Goal: Task Accomplishment & Management: Use online tool/utility

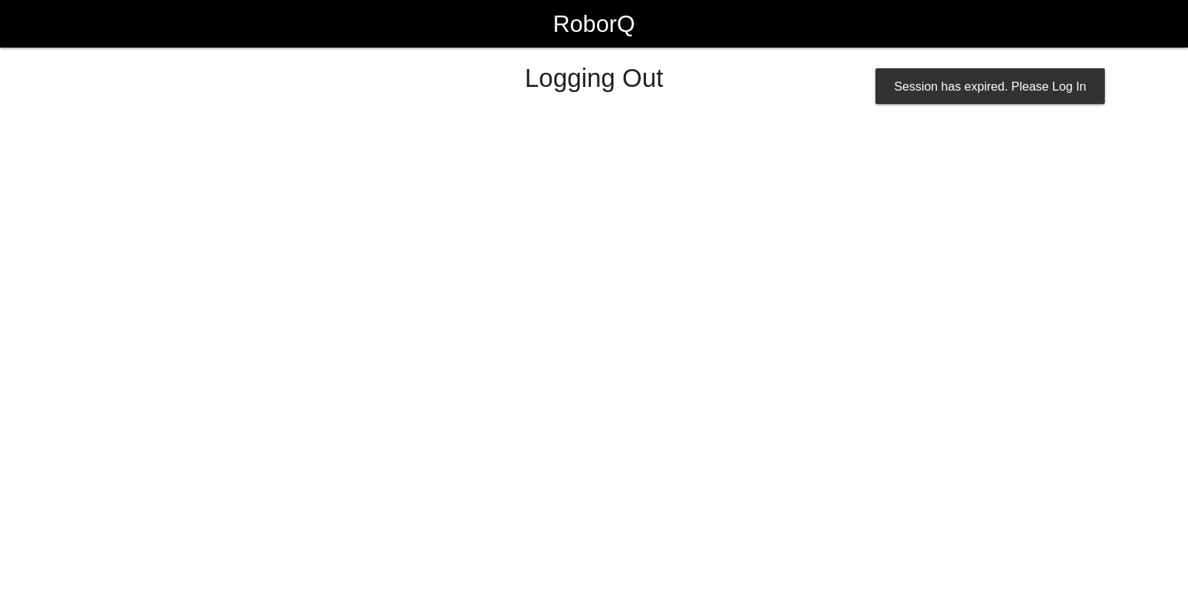
select select "Worker"
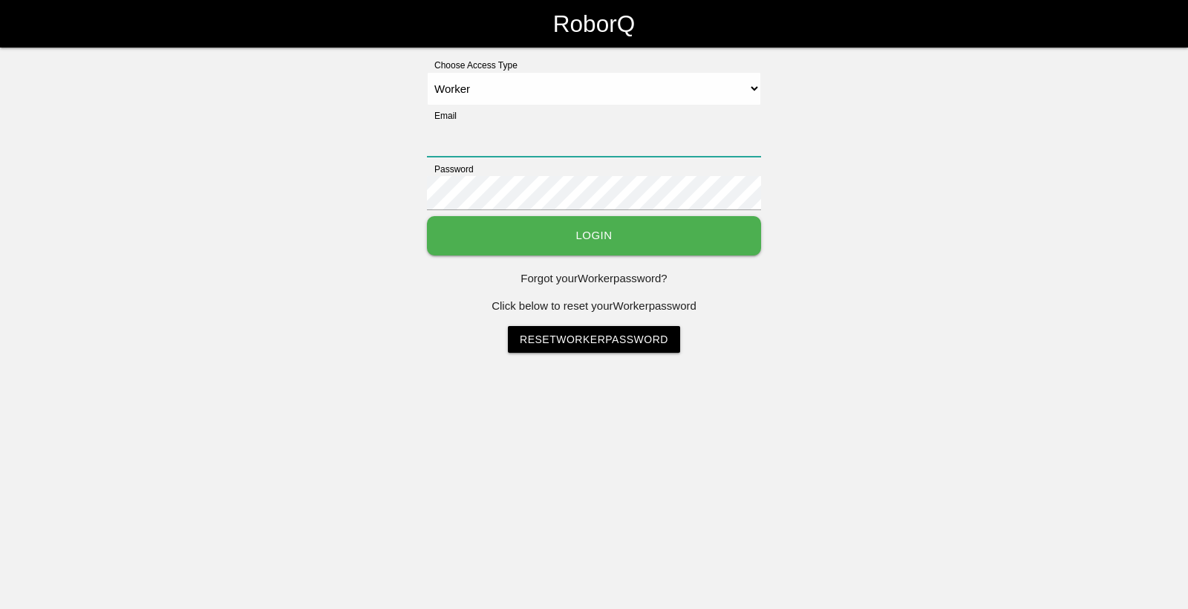
type input "[EMAIL_ADDRESS][DOMAIN_NAME]"
click at [629, 235] on button "Login" at bounding box center [594, 235] width 334 height 39
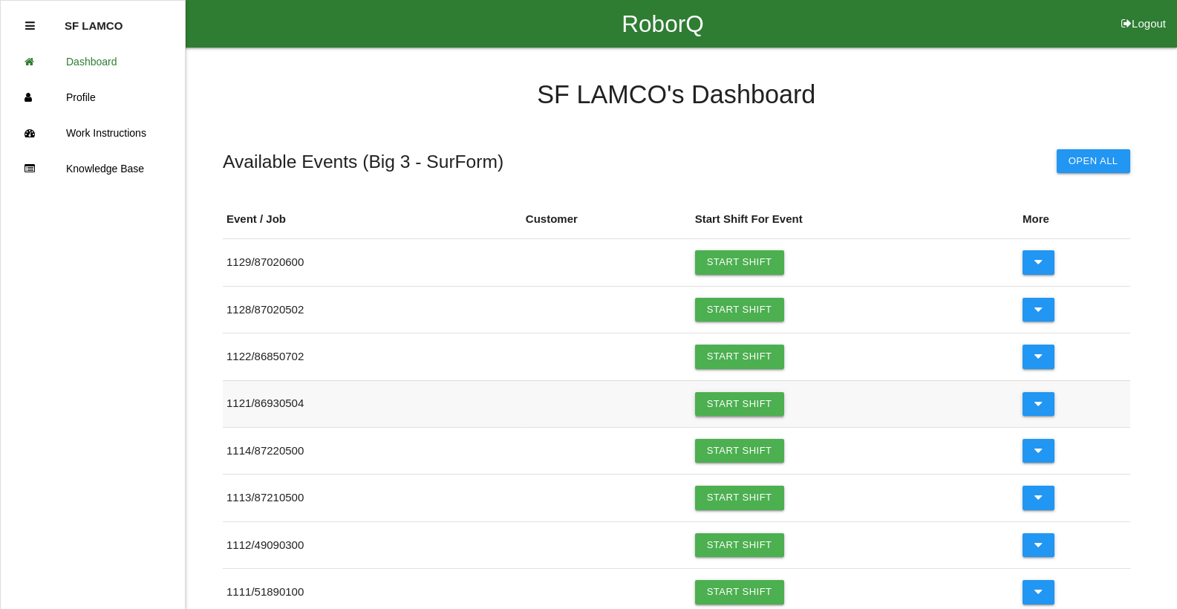
click at [710, 398] on link "Start Shift" at bounding box center [739, 404] width 89 height 24
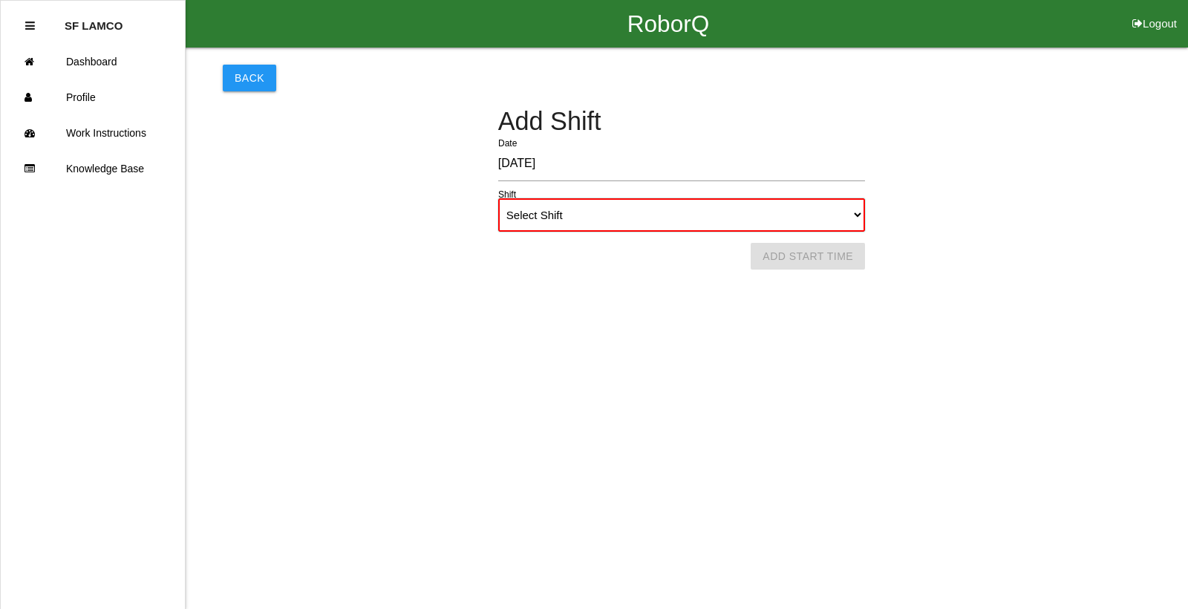
click at [856, 217] on select "Select Shift 1st Shift 2nd Shift 3rd Shift 4th Shift" at bounding box center [681, 214] width 367 height 33
select select "1"
click at [498, 198] on select "Select Shift 1st Shift 2nd Shift 3rd Shift 4th Shift" at bounding box center [681, 214] width 367 height 33
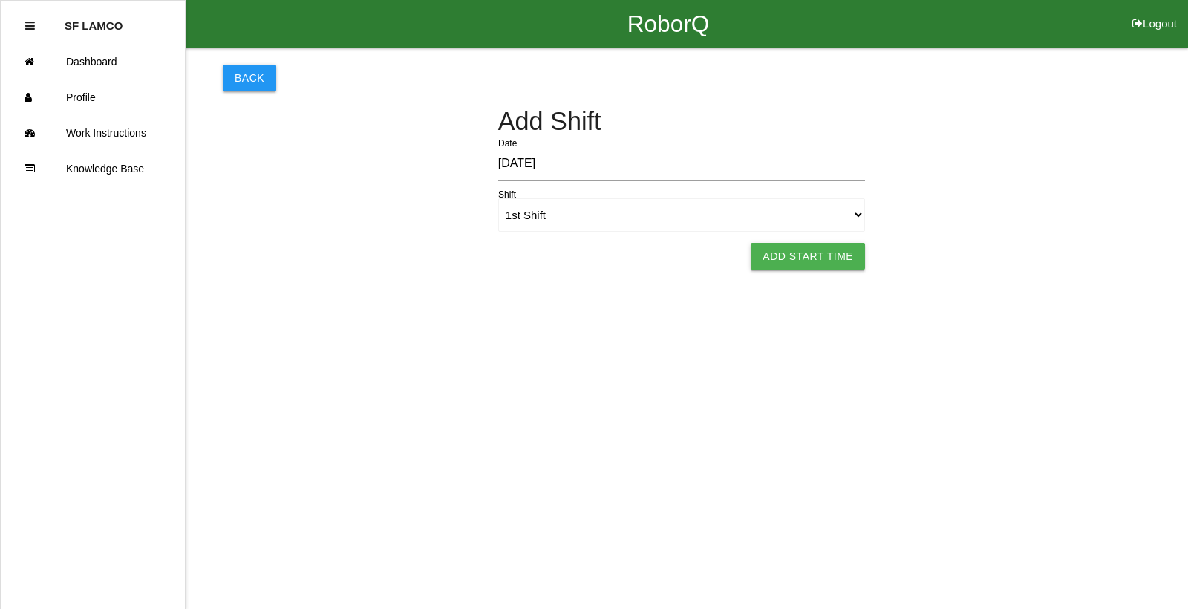
click at [815, 251] on button "Add Start Time" at bounding box center [807, 256] width 114 height 27
select select "3"
select select "2"
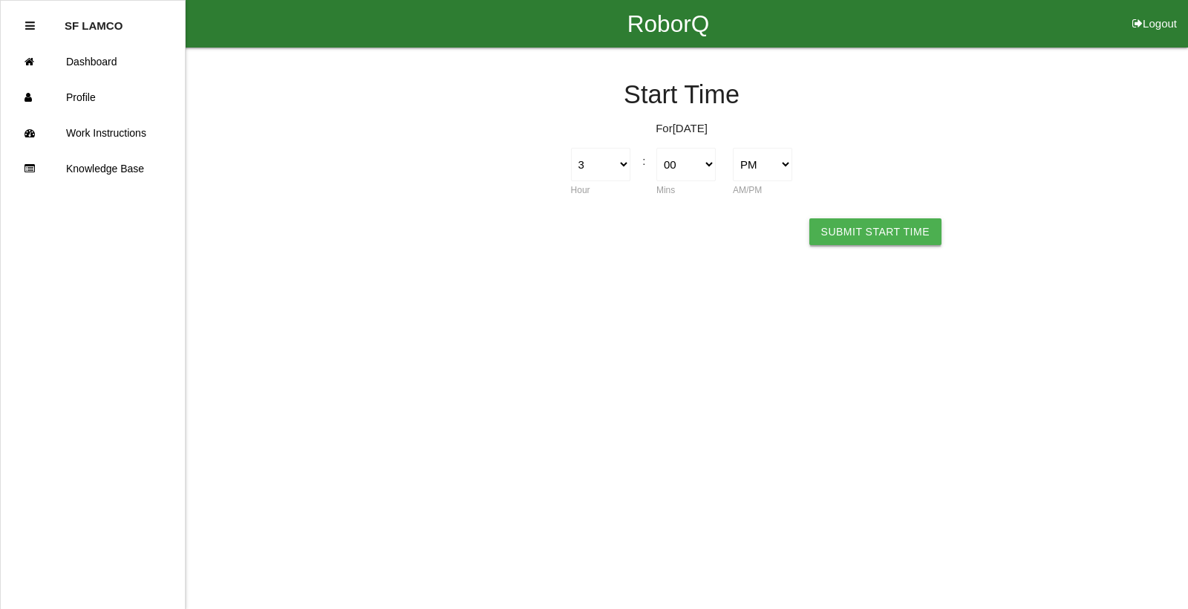
click at [845, 228] on button "Submit Start Time" at bounding box center [875, 231] width 132 height 27
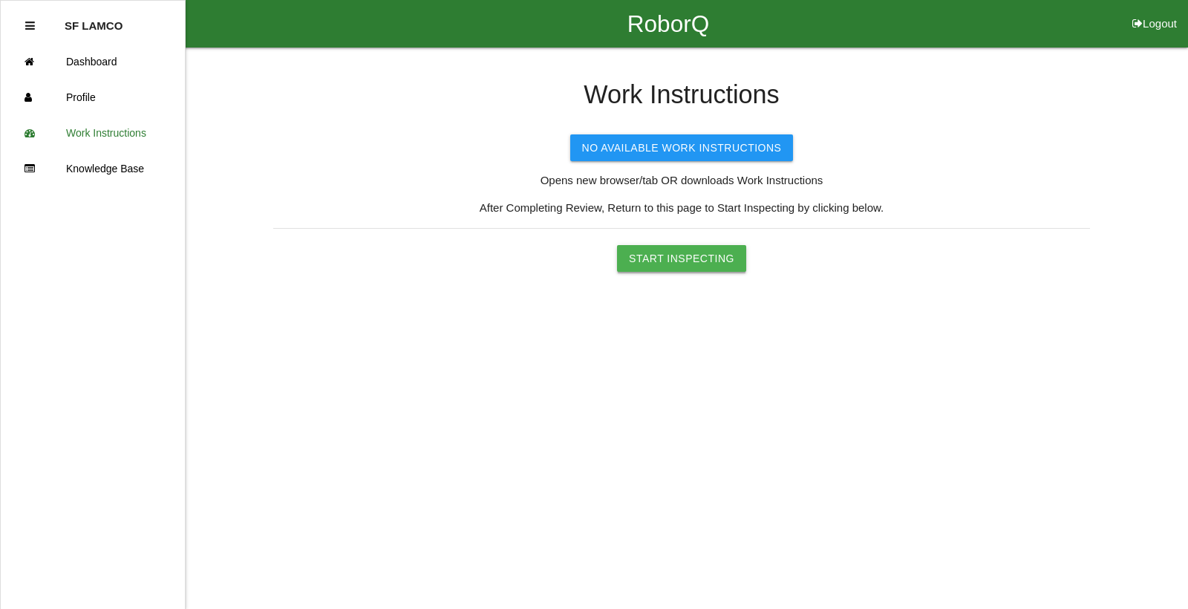
click at [707, 254] on button "Start Inspecting" at bounding box center [681, 258] width 129 height 27
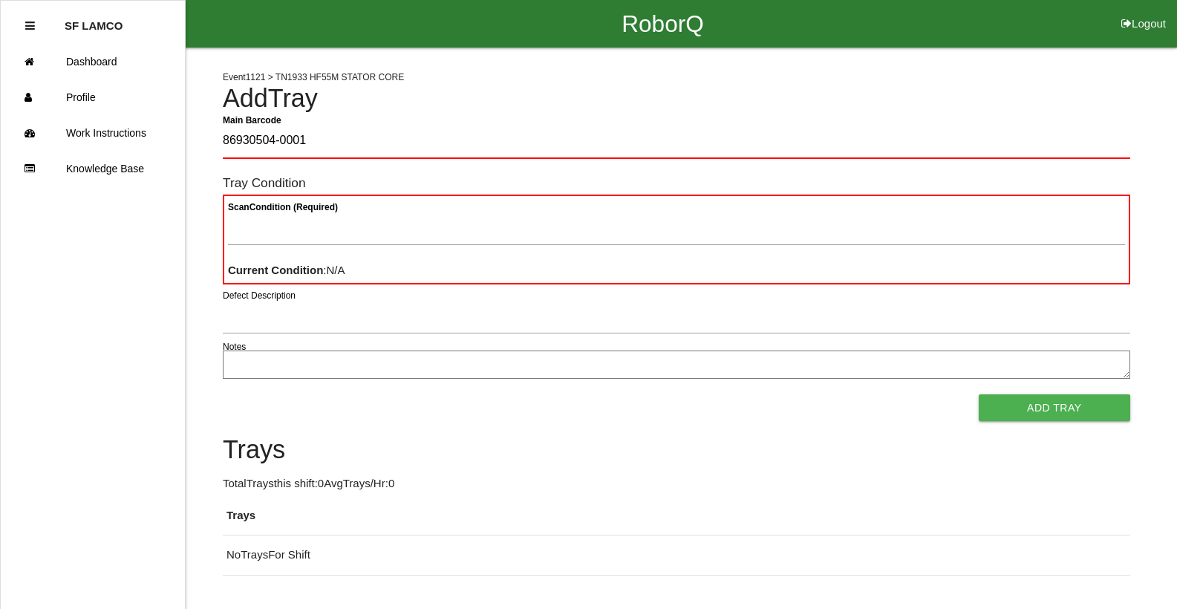
type Barcode "86930504-0001"
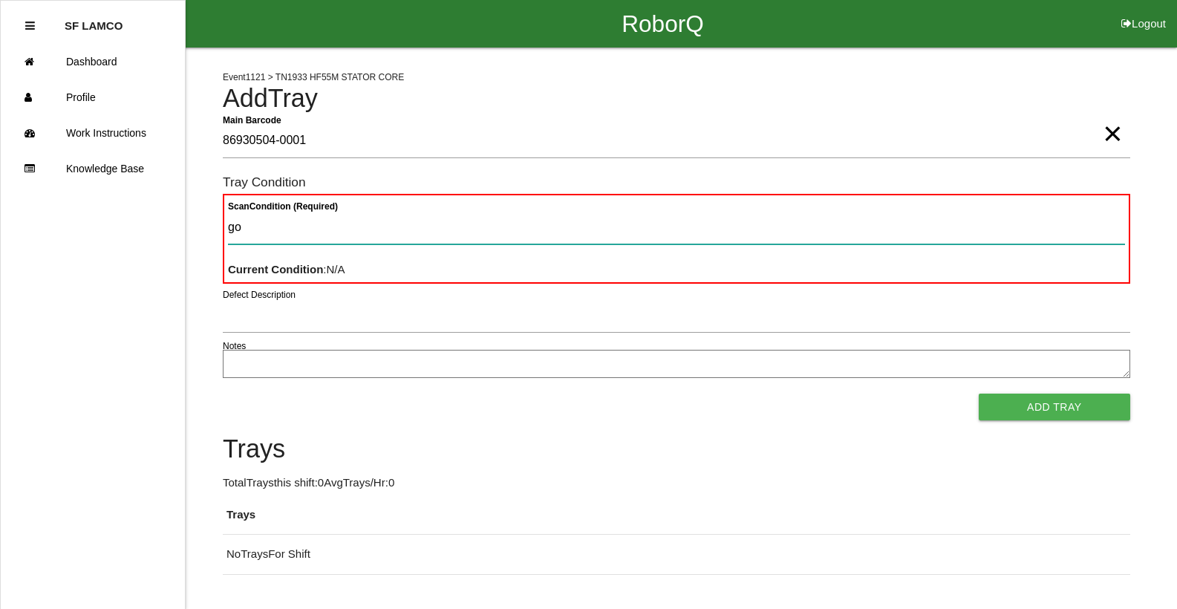
type Condition "goo"
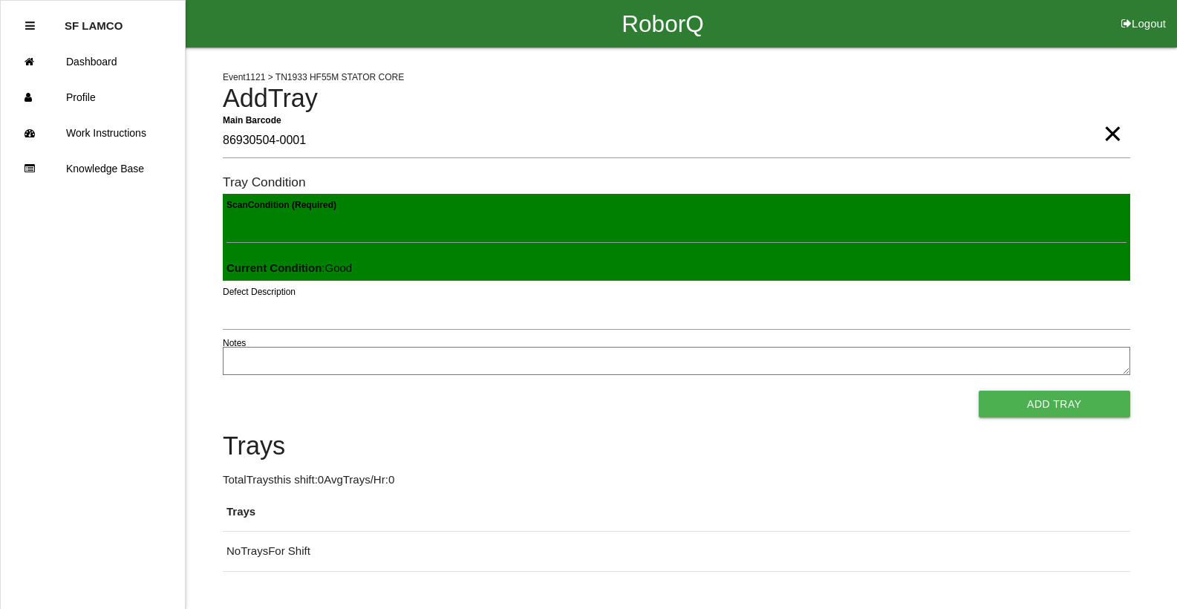
click at [978, 390] on button "Add Tray" at bounding box center [1053, 403] width 151 height 27
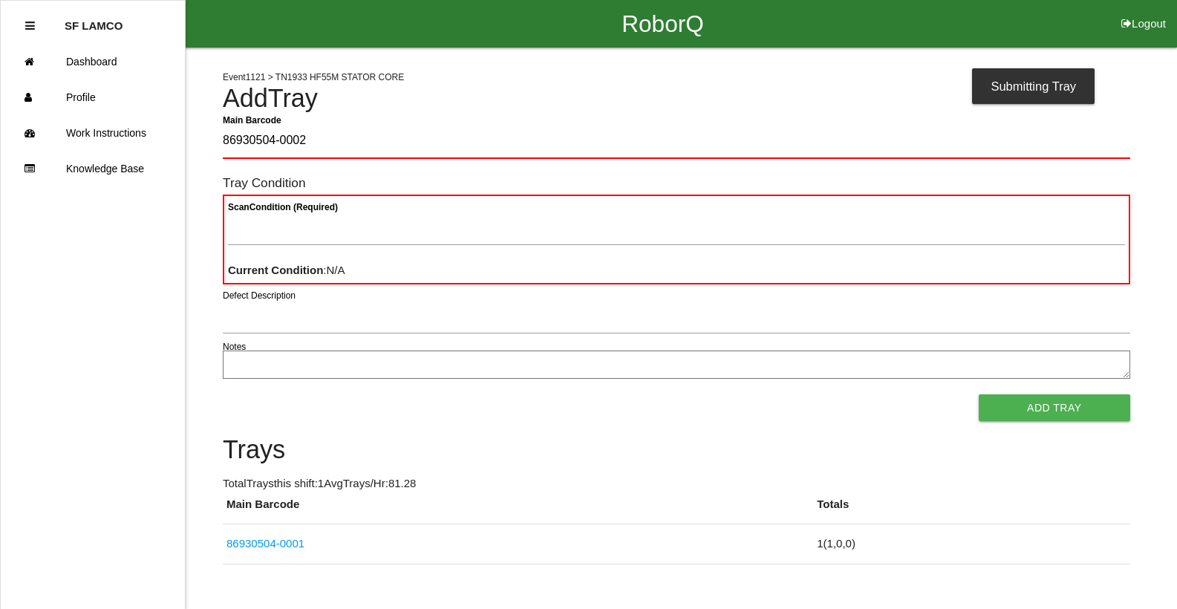
type Barcode "86930504-0002"
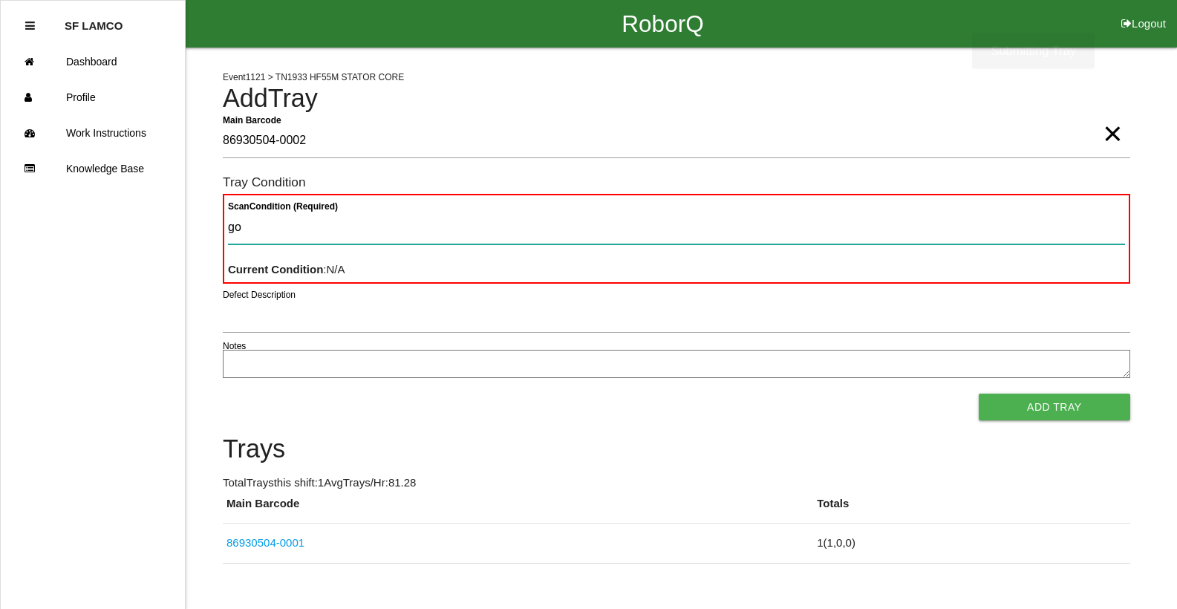
type Condition "goo"
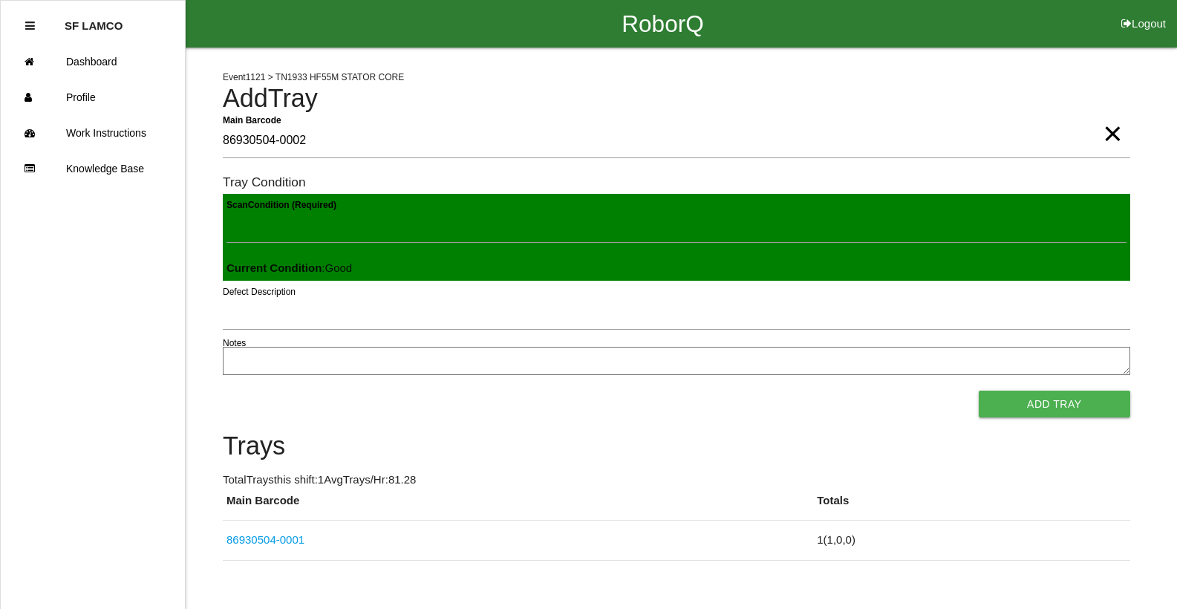
click at [978, 390] on button "Add Tray" at bounding box center [1053, 403] width 151 height 27
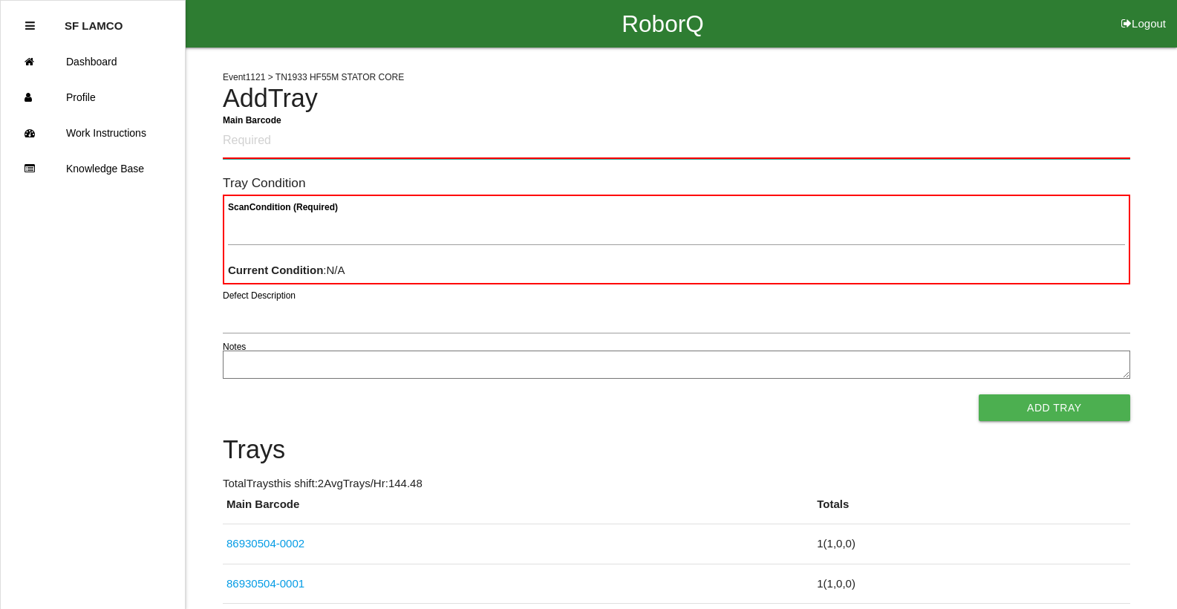
click at [289, 149] on Barcode "Main Barcode" at bounding box center [676, 141] width 907 height 35
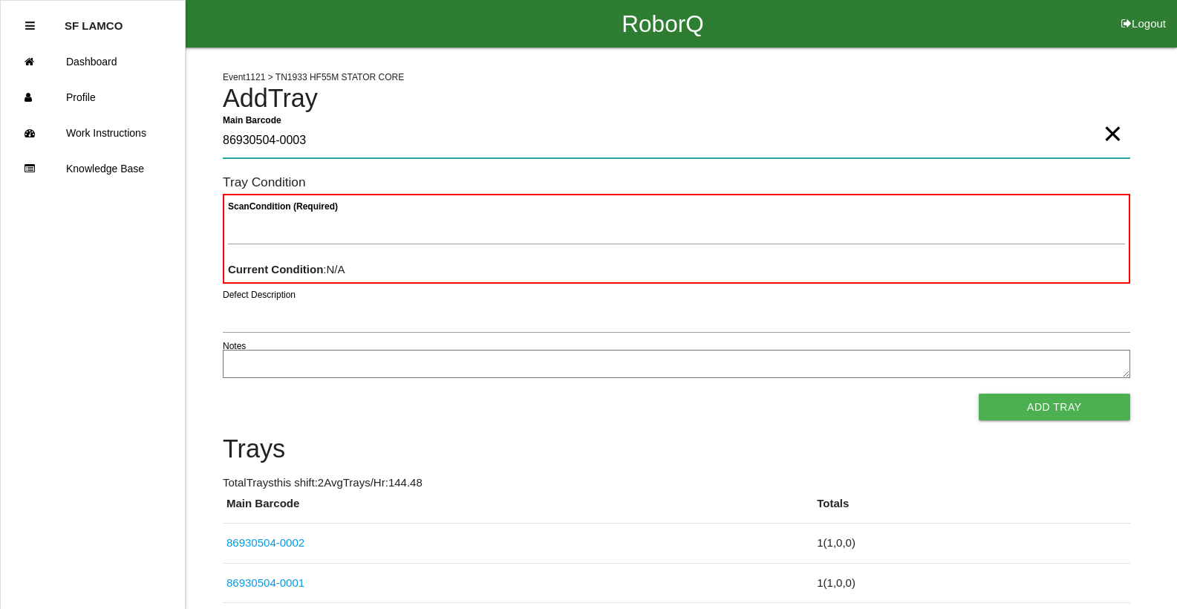
type Barcode "86930504-0003"
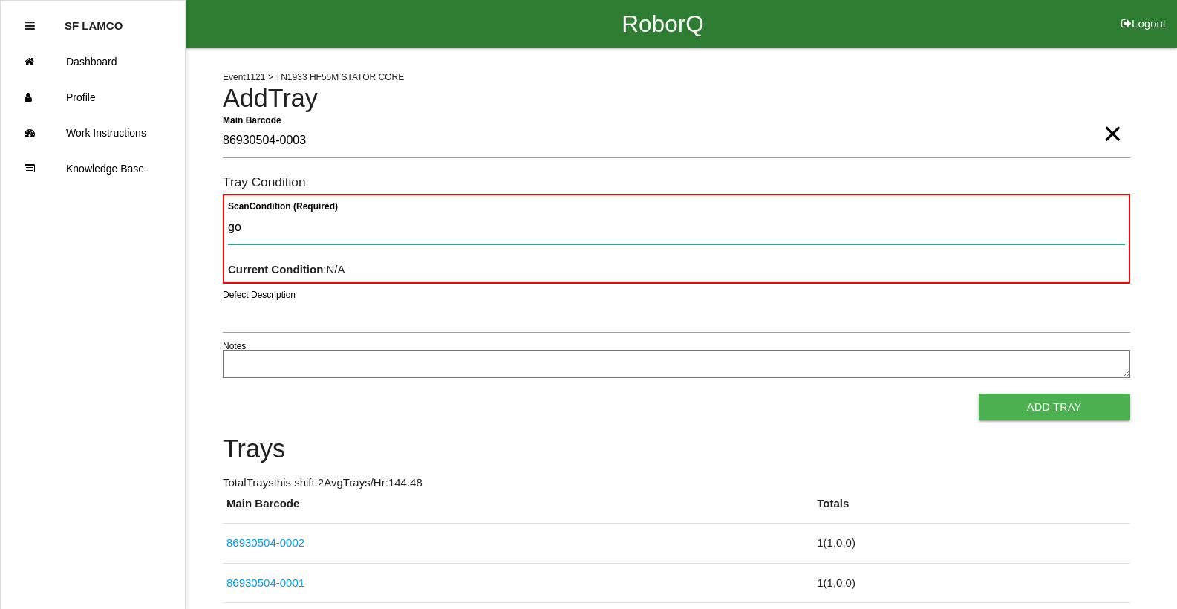
type Condition "goo"
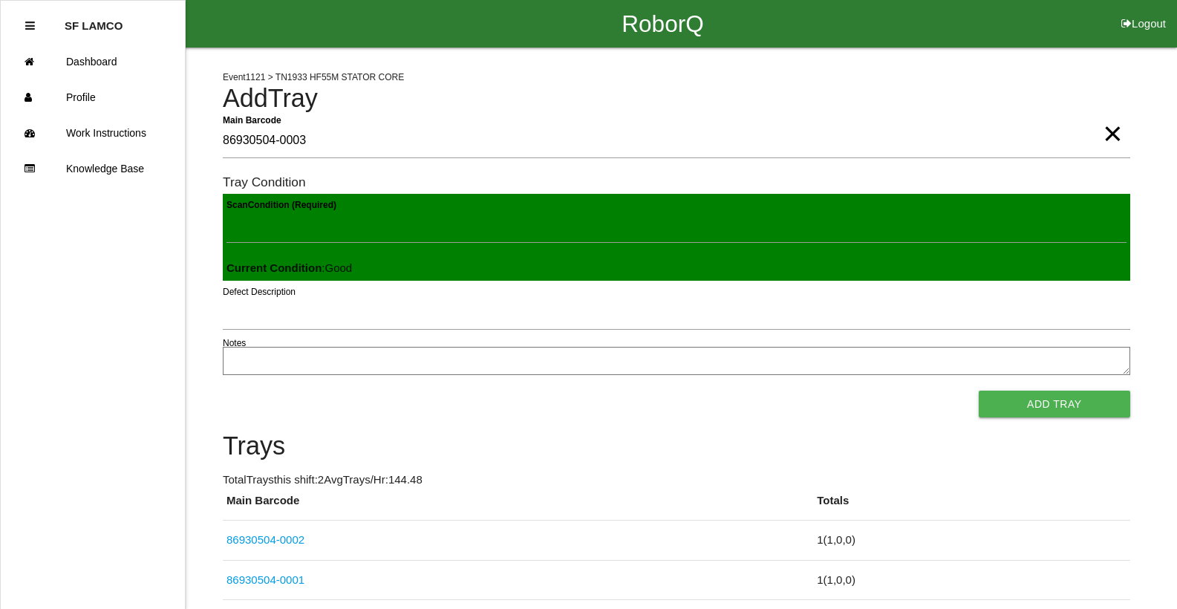
click at [978, 390] on button "Add Tray" at bounding box center [1053, 403] width 151 height 27
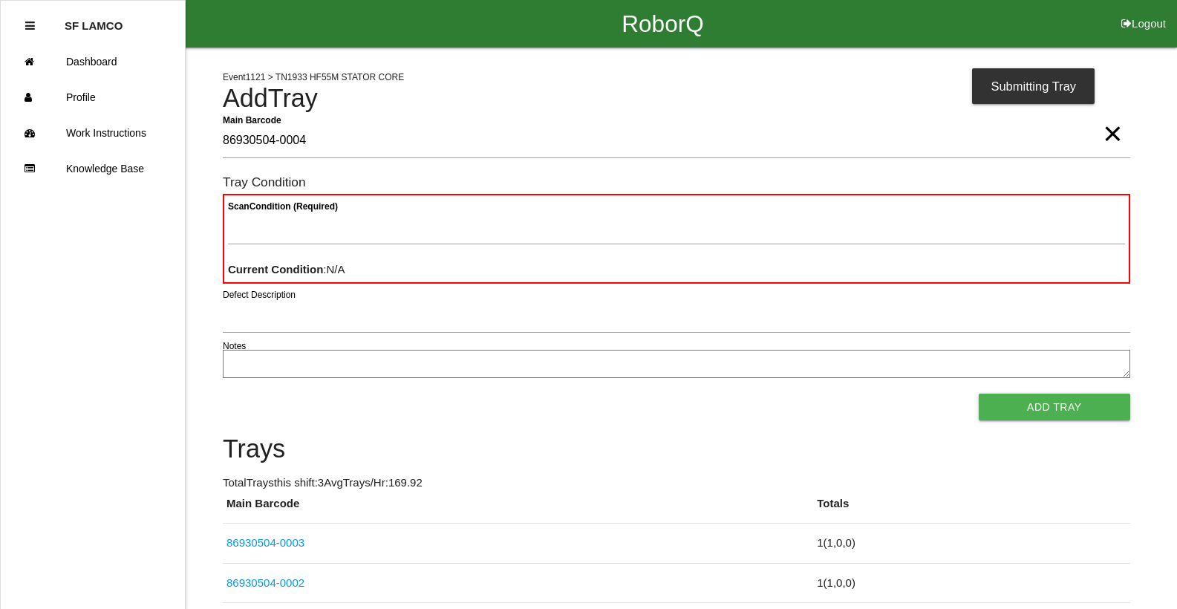
type Barcode "86930504-0004"
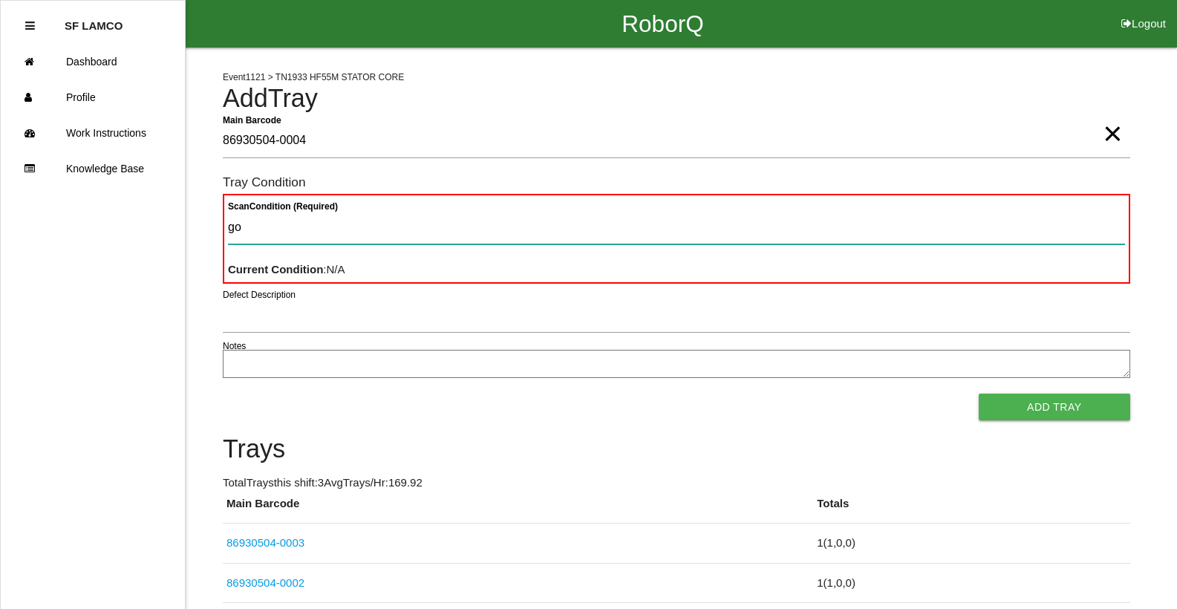
type Condition "goo"
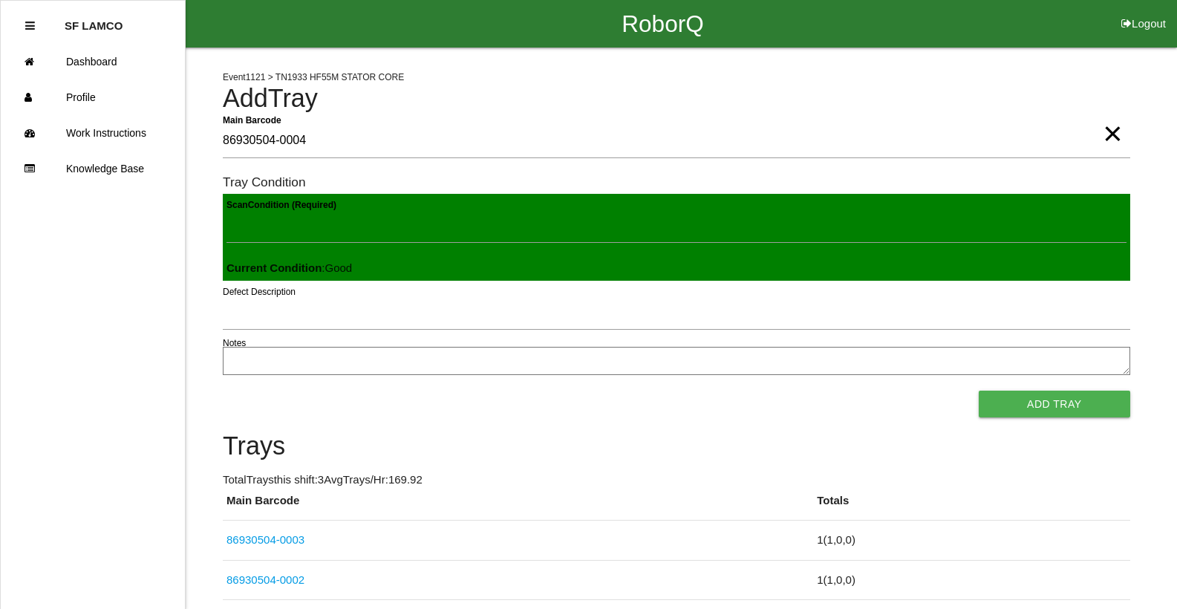
click at [978, 390] on button "Add Tray" at bounding box center [1053, 403] width 151 height 27
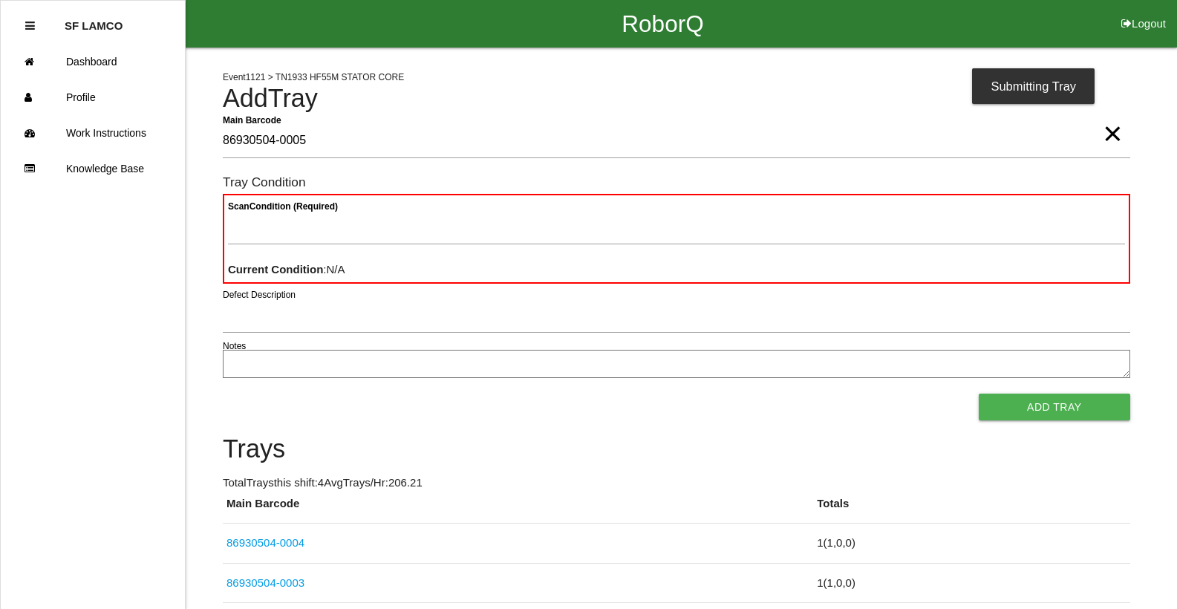
type Barcode "86930504-0005"
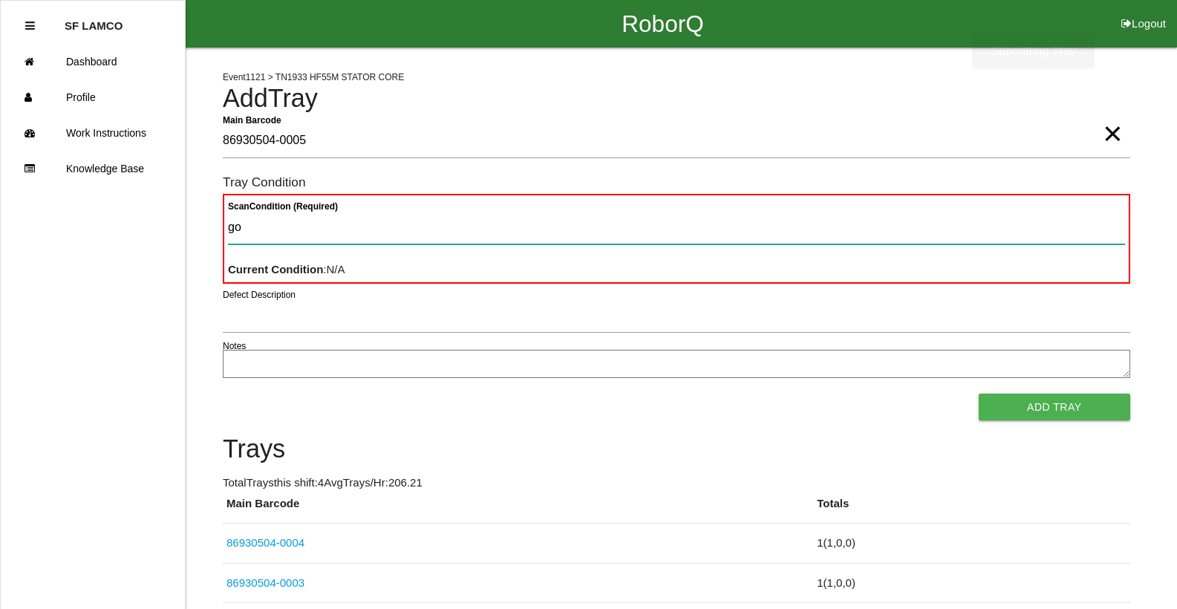
type Condition "goo"
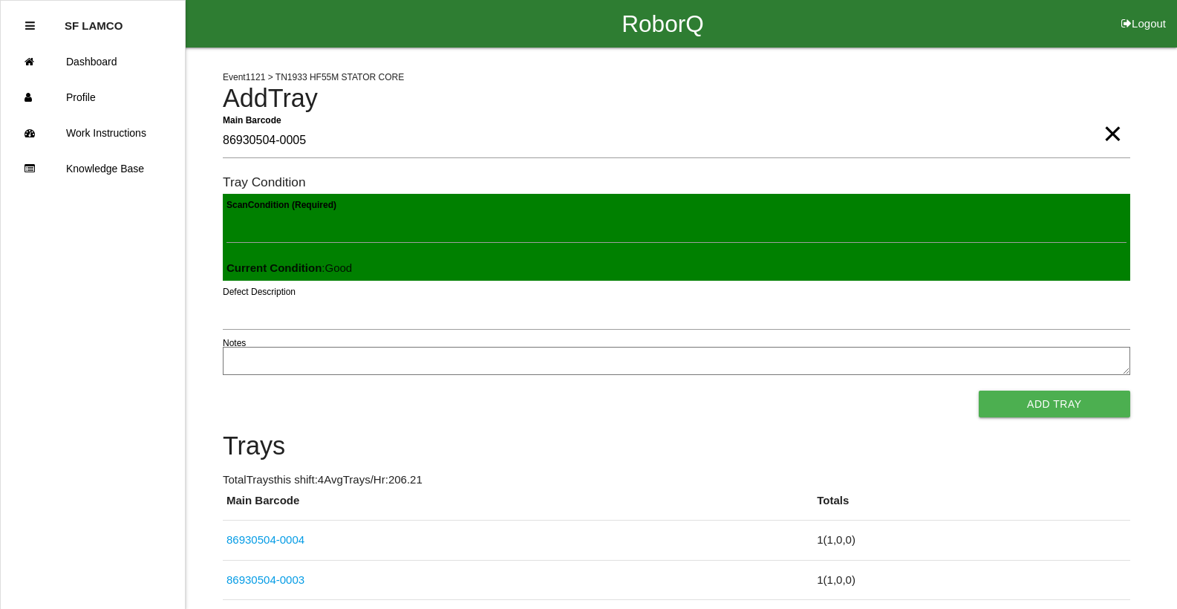
click at [978, 390] on button "Add Tray" at bounding box center [1053, 403] width 151 height 27
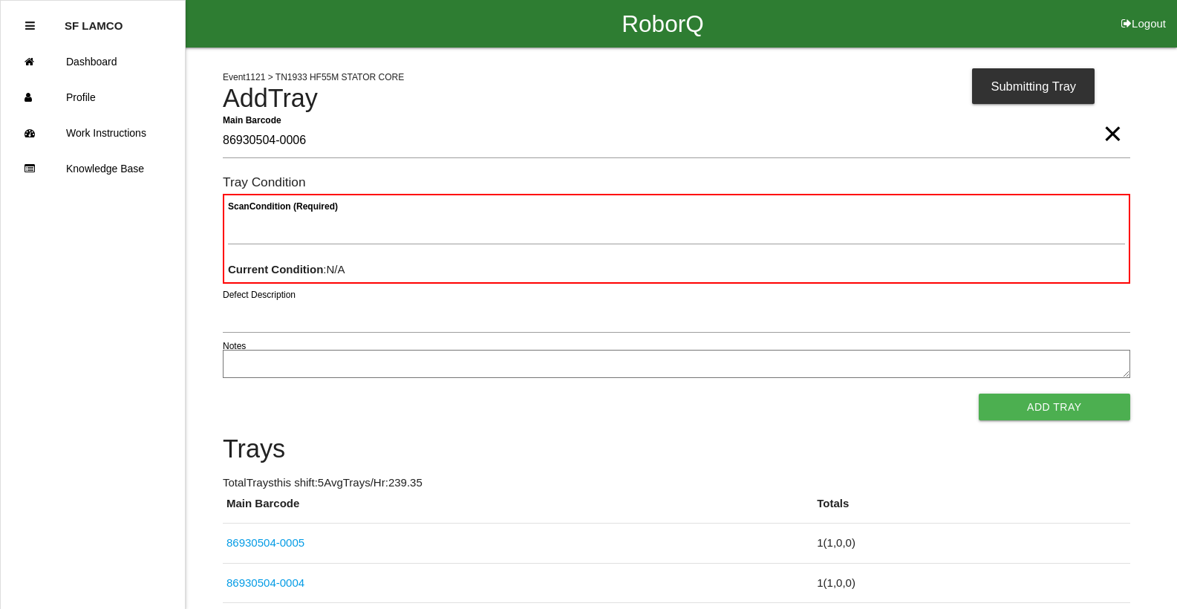
type Barcode "86930504-0006"
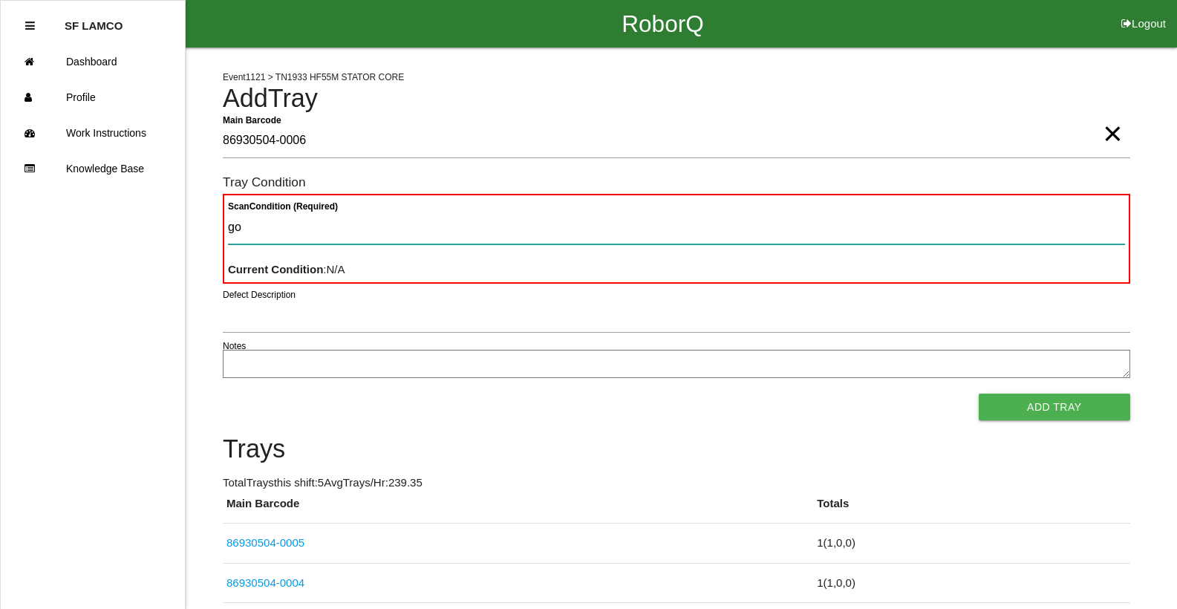
type Condition "goo"
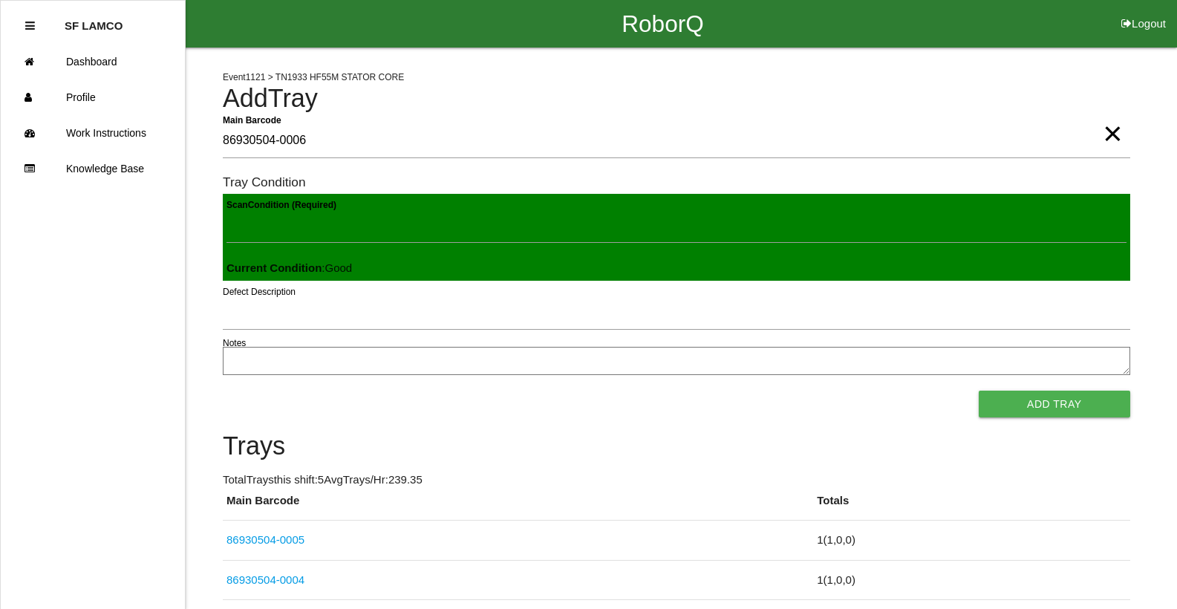
click at [978, 390] on button "Add Tray" at bounding box center [1053, 403] width 151 height 27
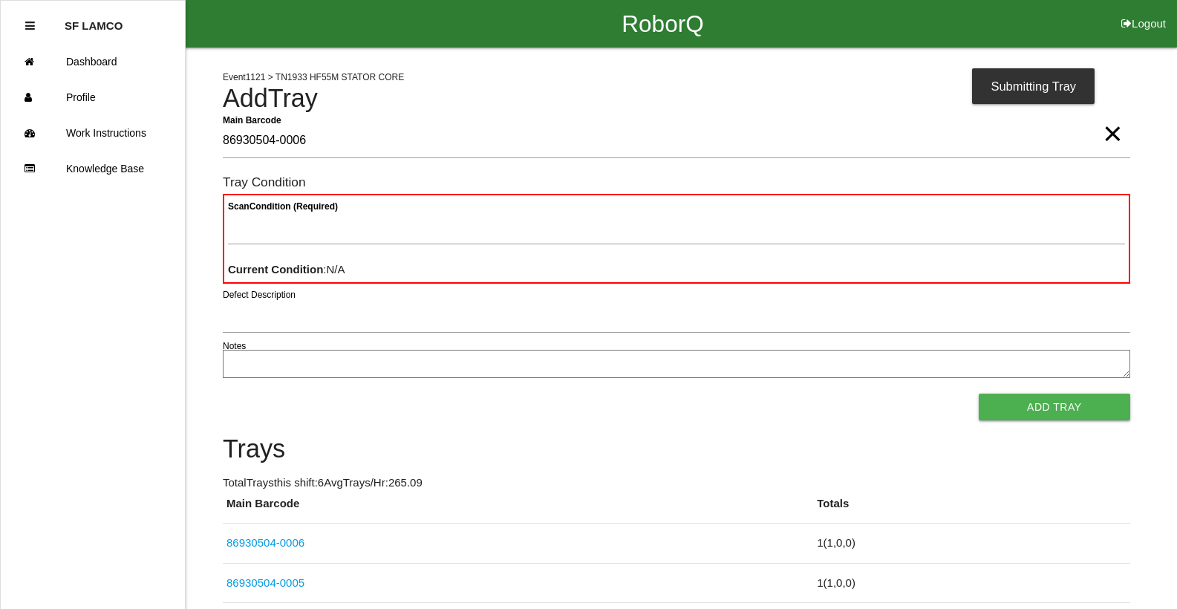
type Barcode "86930504-0006"
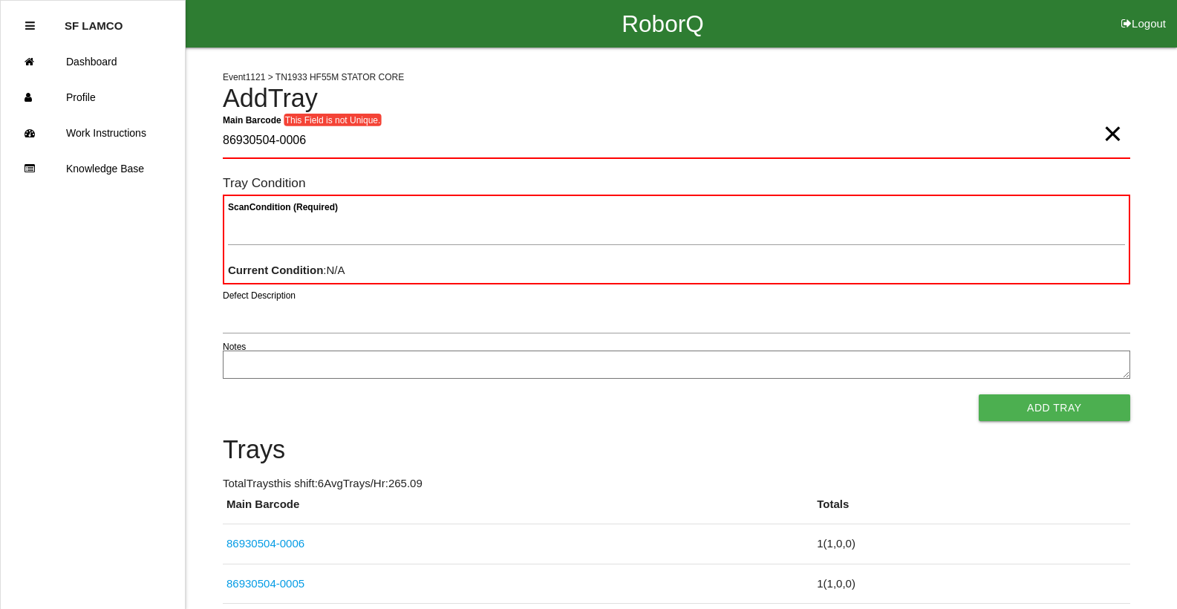
click at [1105, 134] on span "×" at bounding box center [1111, 119] width 19 height 30
click at [973, 132] on Barcode "Main Barcode" at bounding box center [676, 141] width 907 height 35
type Barcode "86930504-0007"
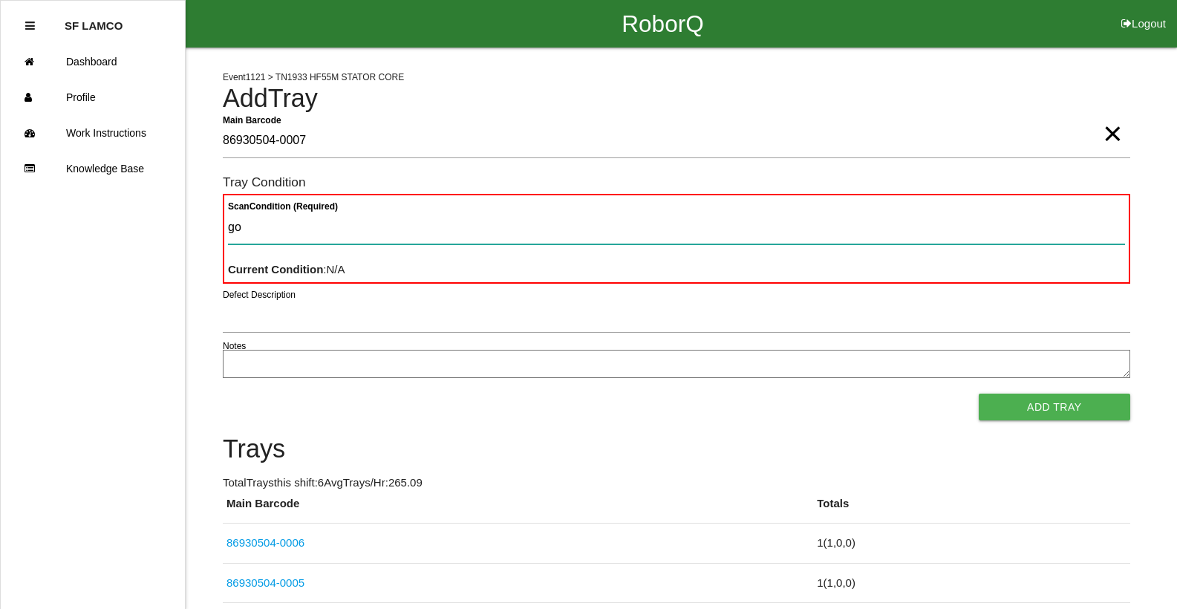
type Condition "goo"
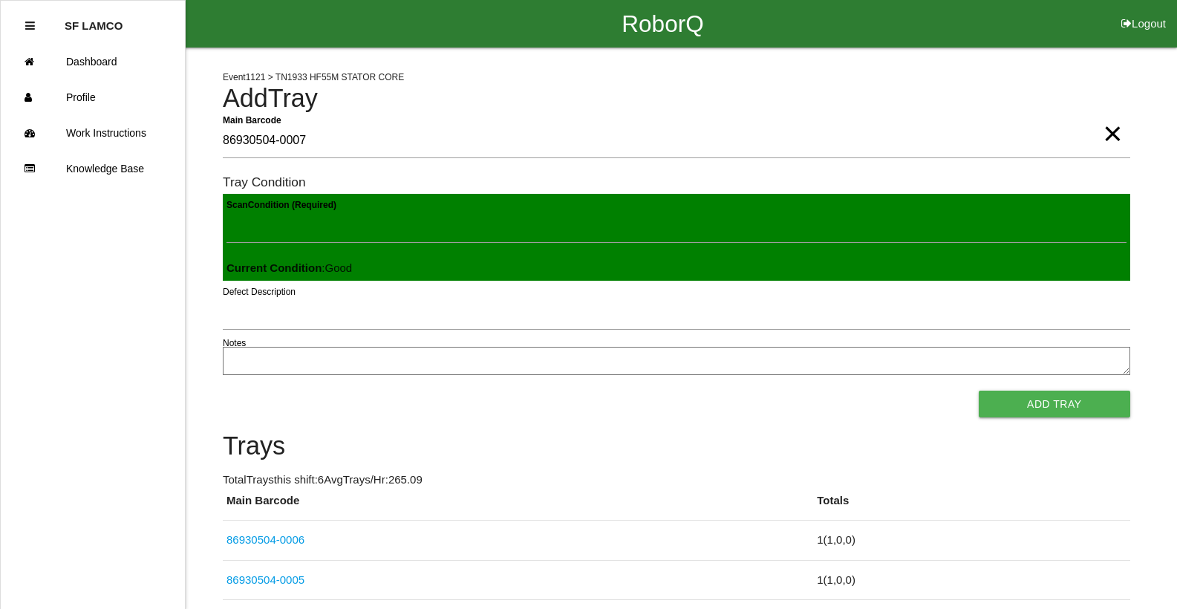
click at [978, 390] on button "Add Tray" at bounding box center [1053, 403] width 151 height 27
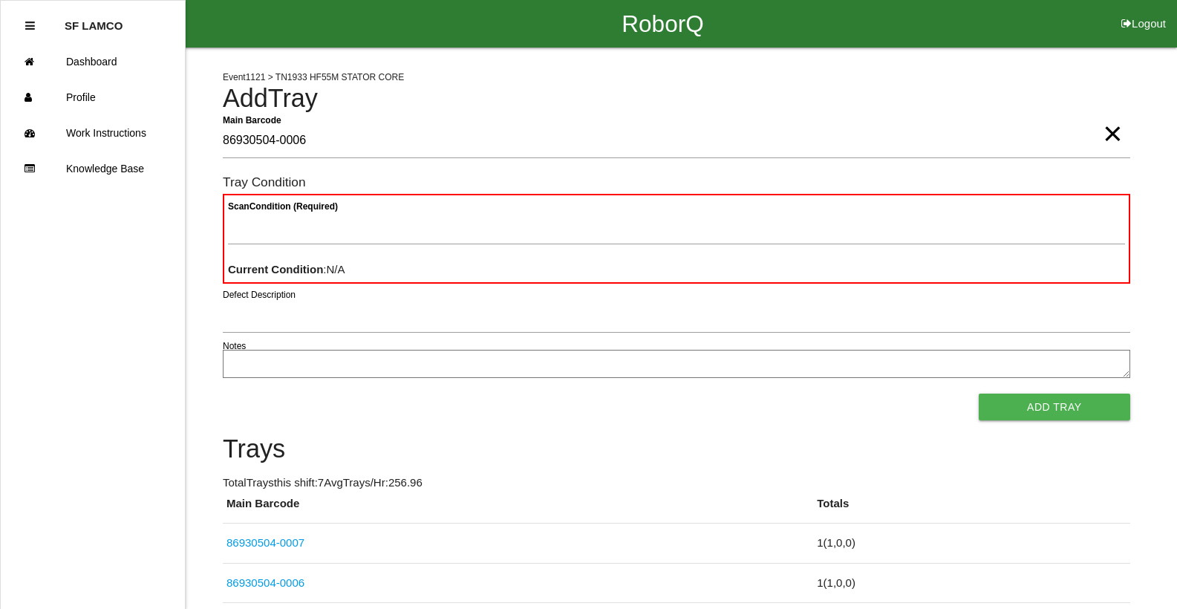
type Barcode "86930504-0006"
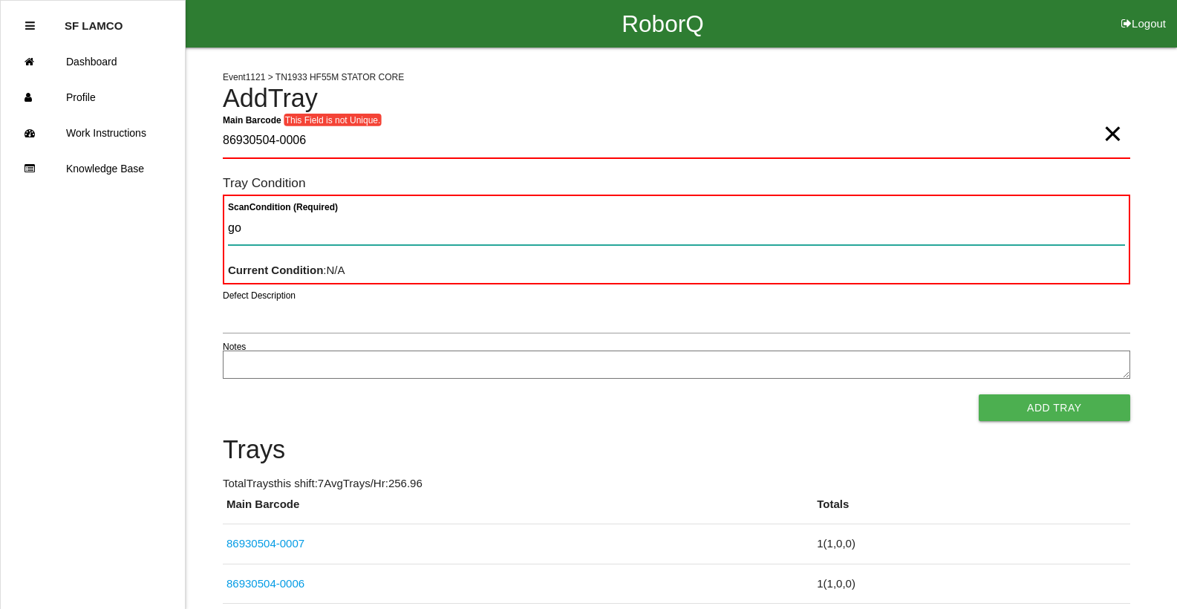
type Condition "goo"
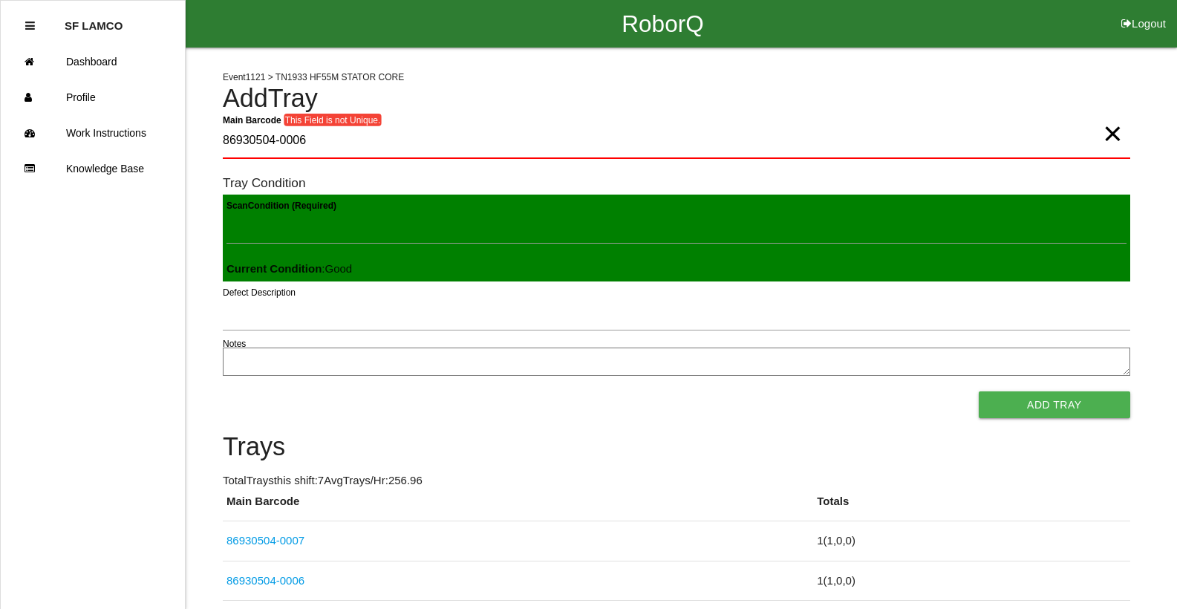
click at [978, 391] on button "Add Tray" at bounding box center [1053, 404] width 151 height 27
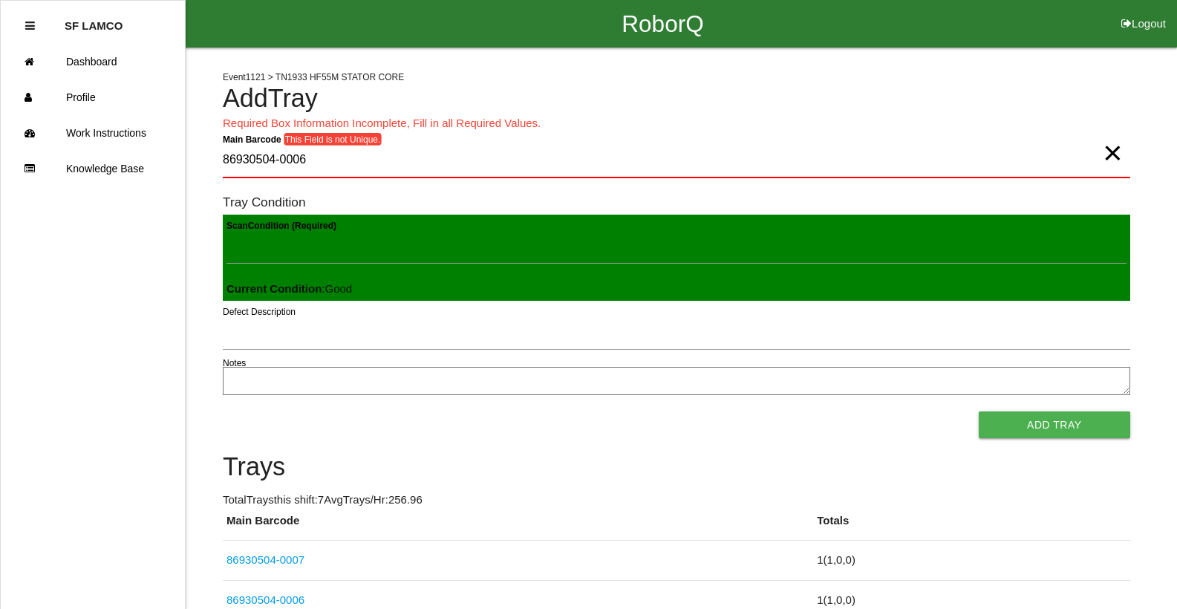
click at [1116, 153] on span "×" at bounding box center [1111, 138] width 19 height 30
click at [364, 149] on Barcode "Main Barcode" at bounding box center [676, 160] width 907 height 35
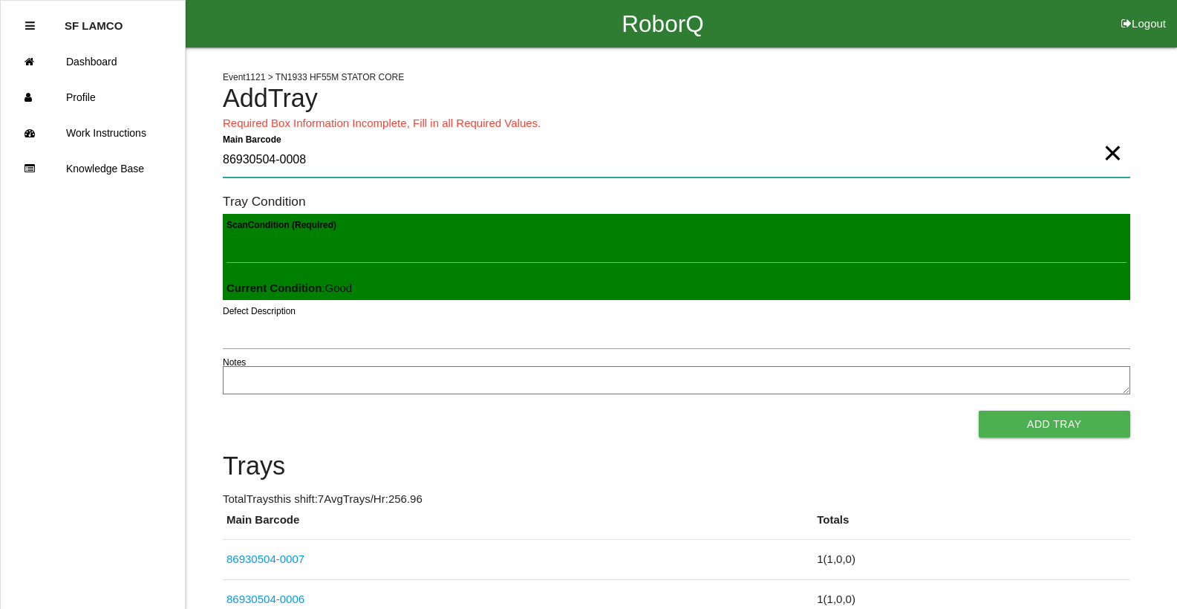
type Barcode "86930504-0008"
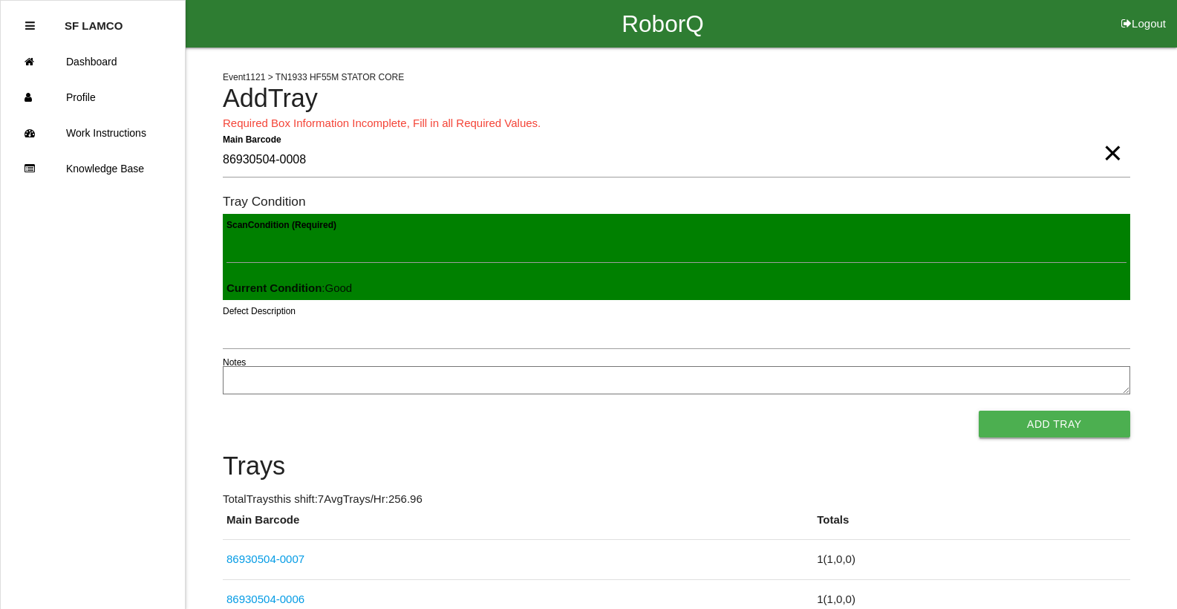
click at [1024, 430] on button "Add Tray" at bounding box center [1053, 423] width 151 height 27
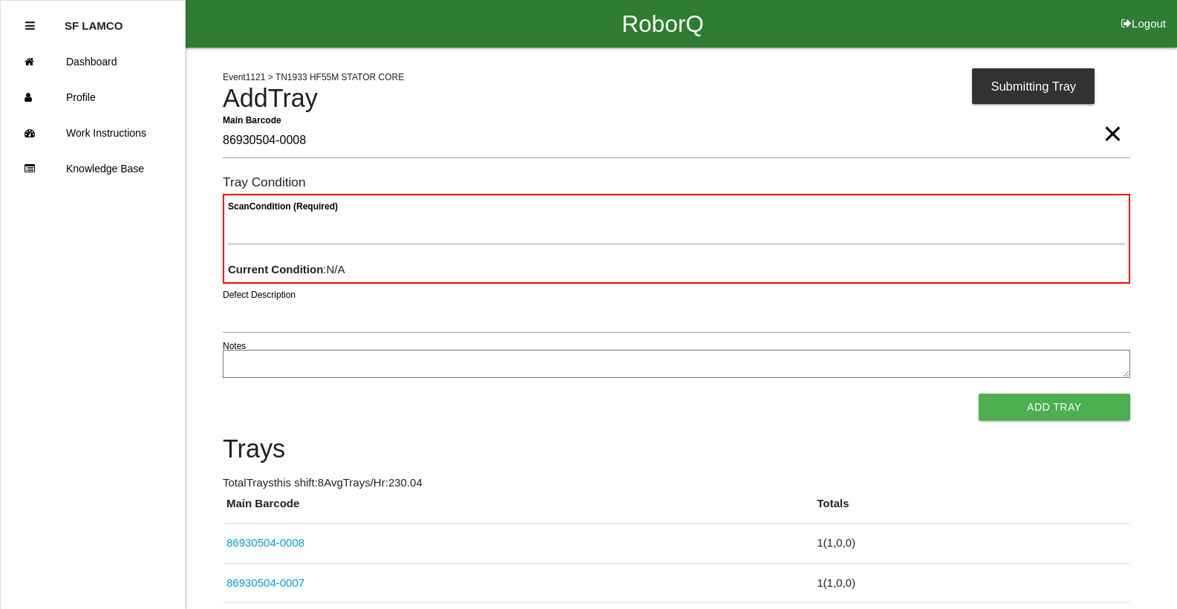
type Barcode "86930504-0008"
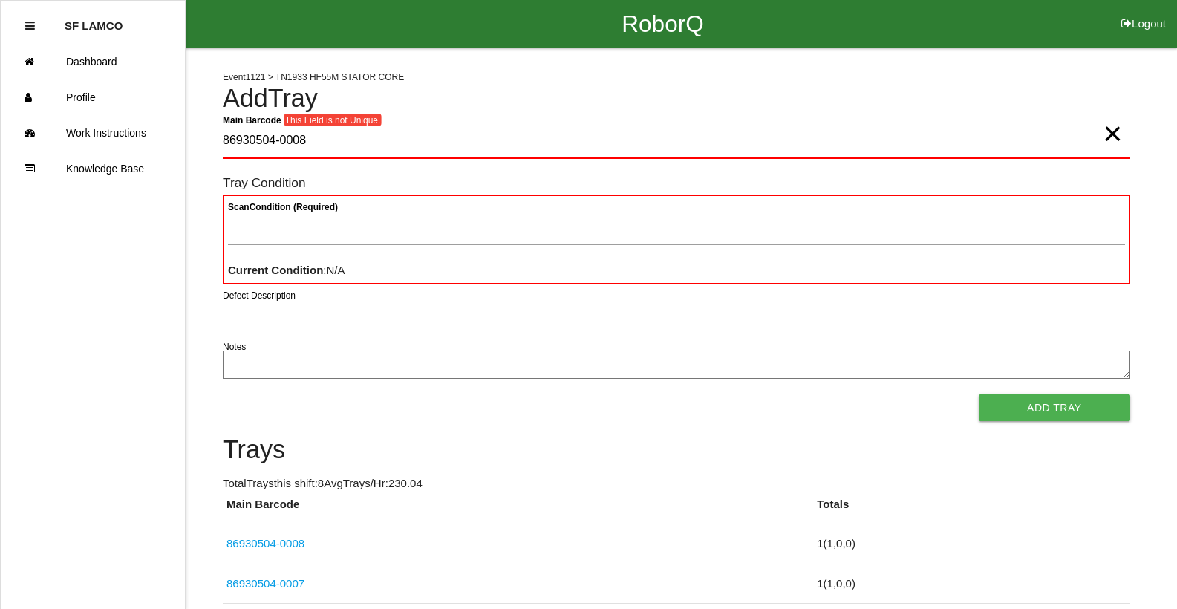
drag, startPoint x: 1111, startPoint y: 141, endPoint x: 1092, endPoint y: 140, distance: 19.3
click at [1110, 134] on span "×" at bounding box center [1111, 119] width 19 height 30
click at [1065, 139] on Barcode "Main Barcode" at bounding box center [676, 141] width 907 height 35
type Barcode "86930504-0009"
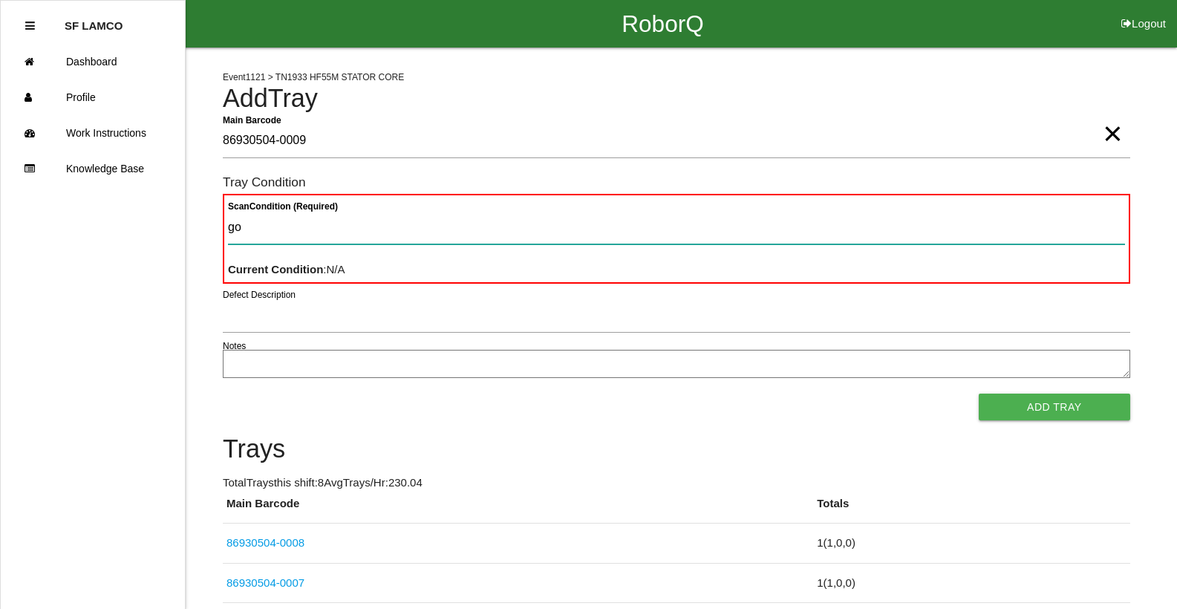
type Condition "goo"
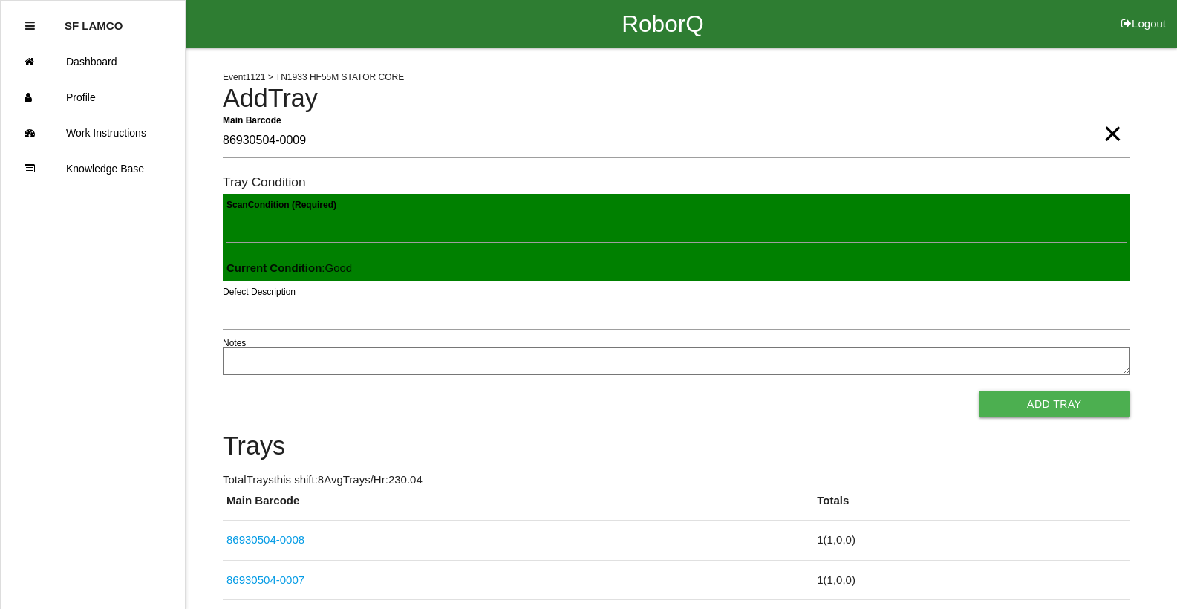
click at [978, 390] on button "Add Tray" at bounding box center [1053, 403] width 151 height 27
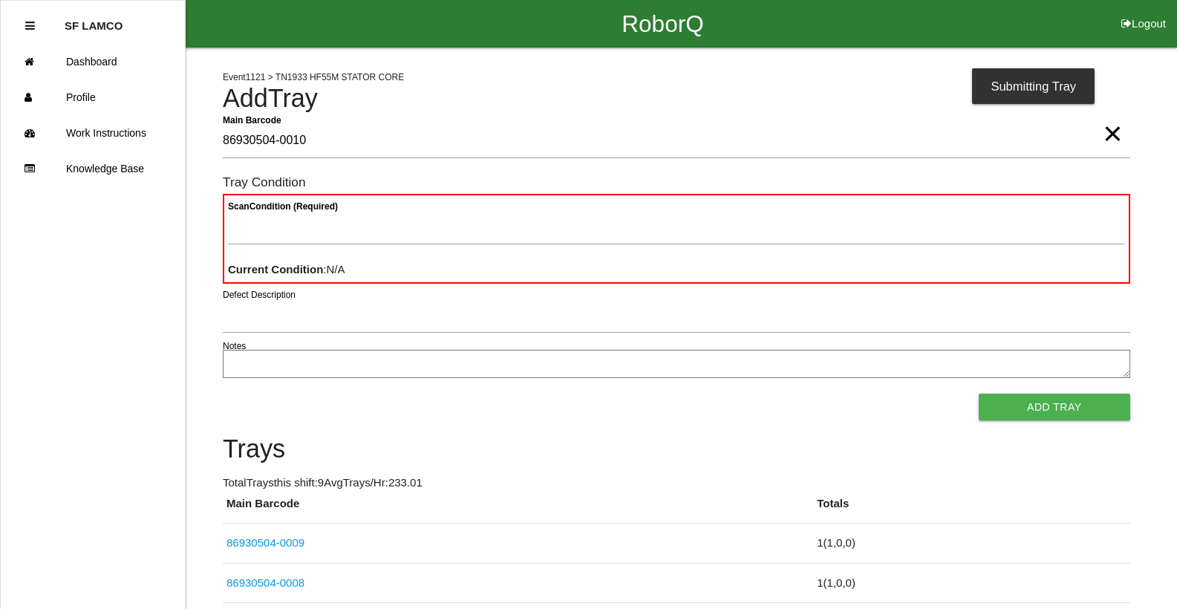
type Barcode "86930504-0010"
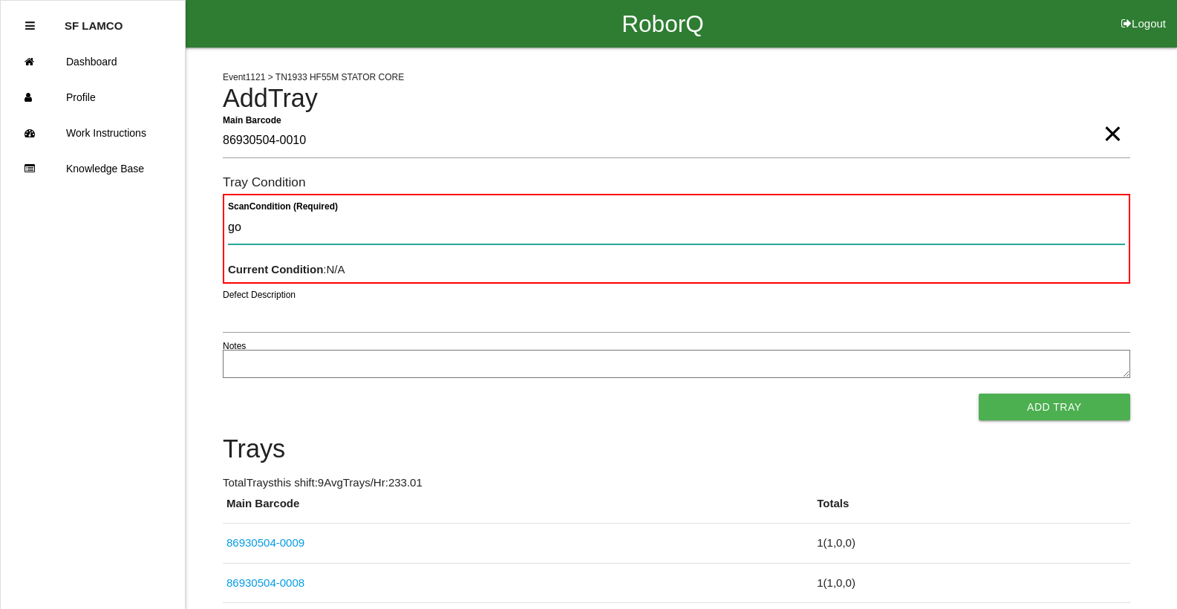
type Condition "goo"
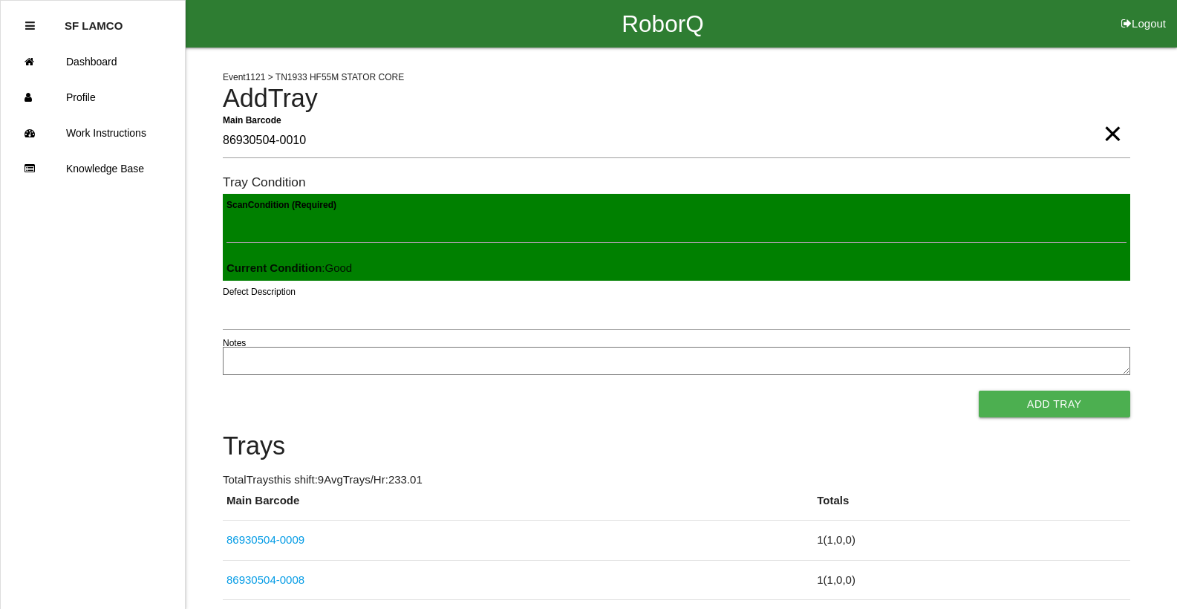
click at [978, 390] on button "Add Tray" at bounding box center [1053, 403] width 151 height 27
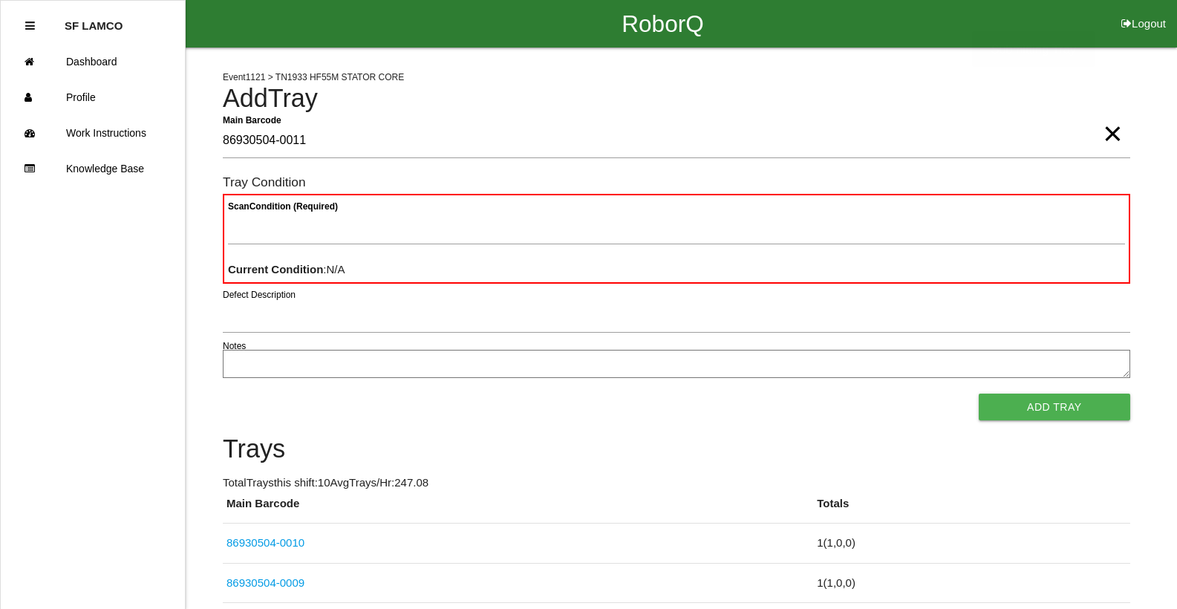
type Barcode "86930504-0011"
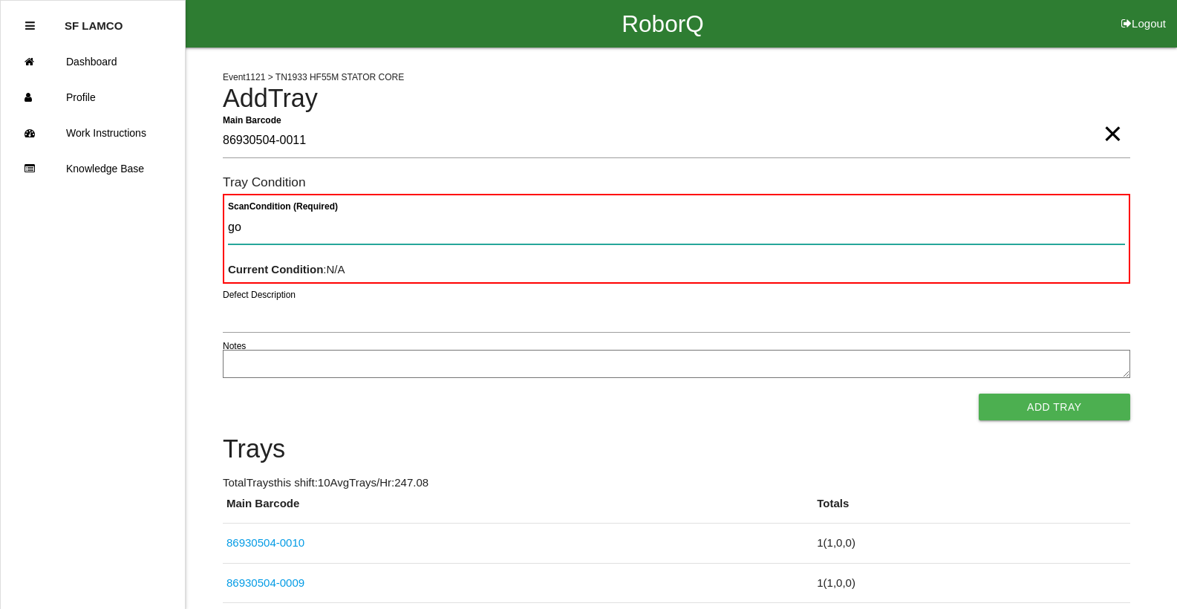
type Condition "goo"
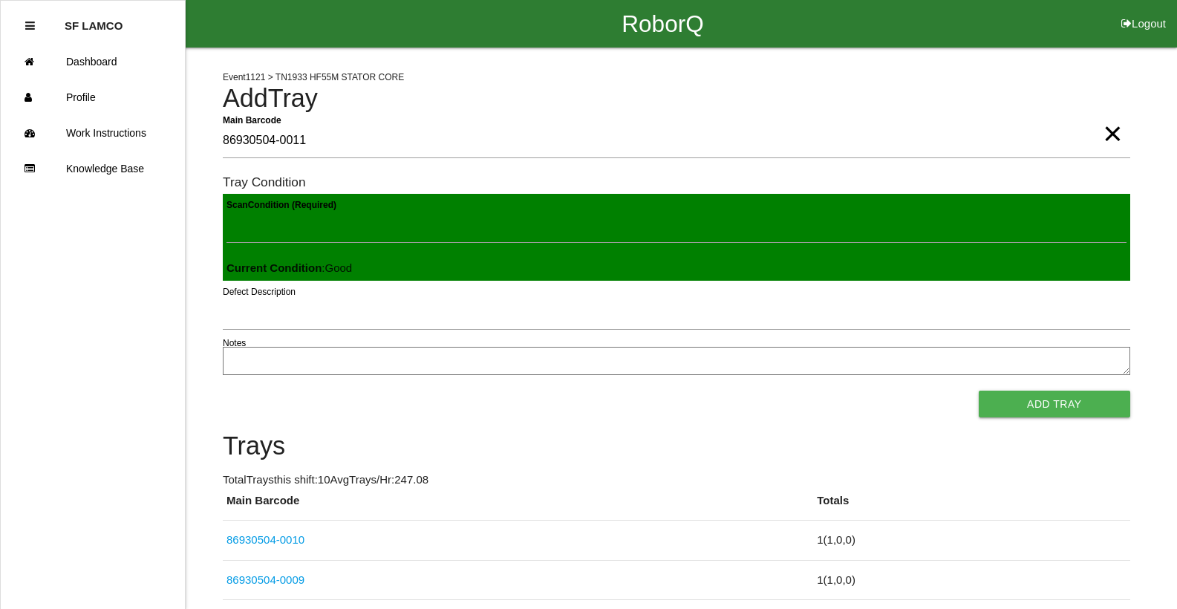
click at [978, 390] on button "Add Tray" at bounding box center [1053, 403] width 151 height 27
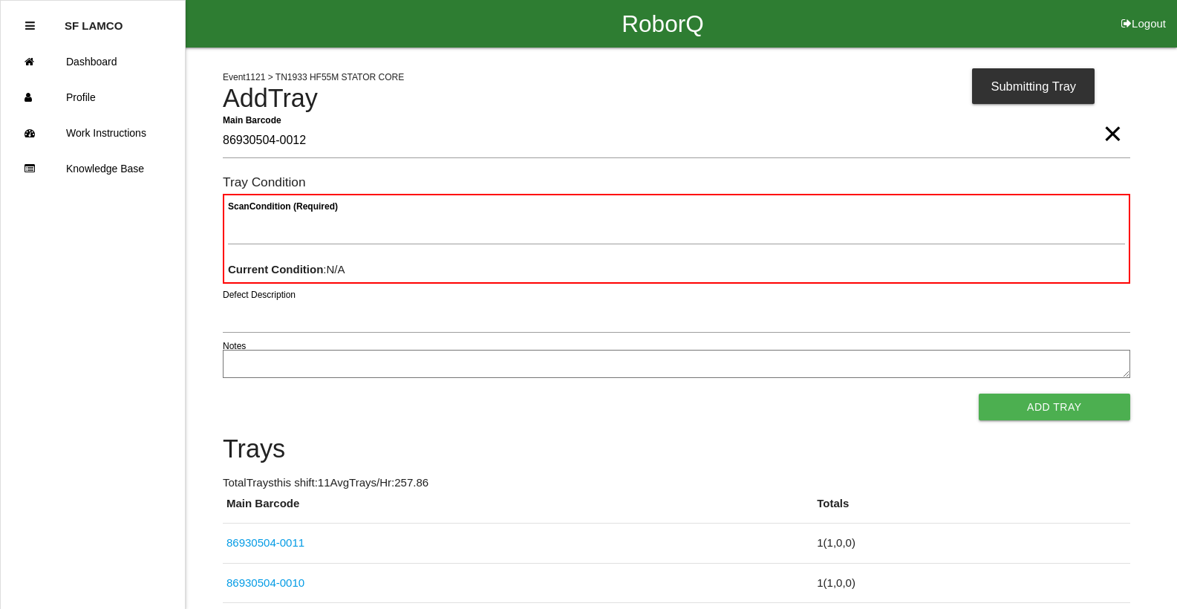
type Barcode "86930504-0012"
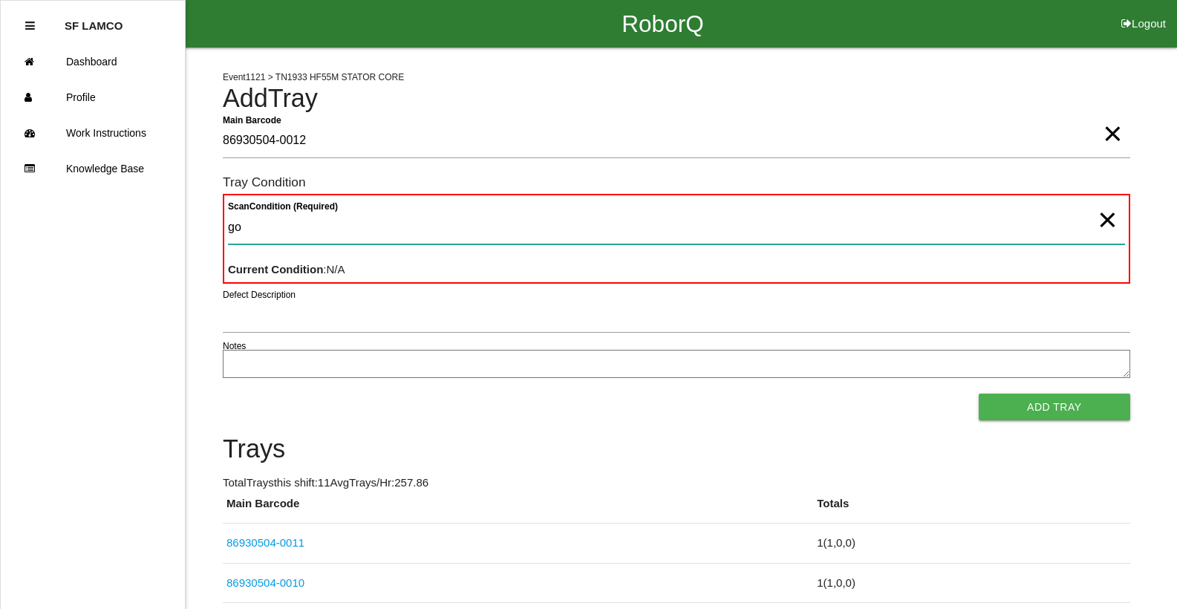
type Condition "goo"
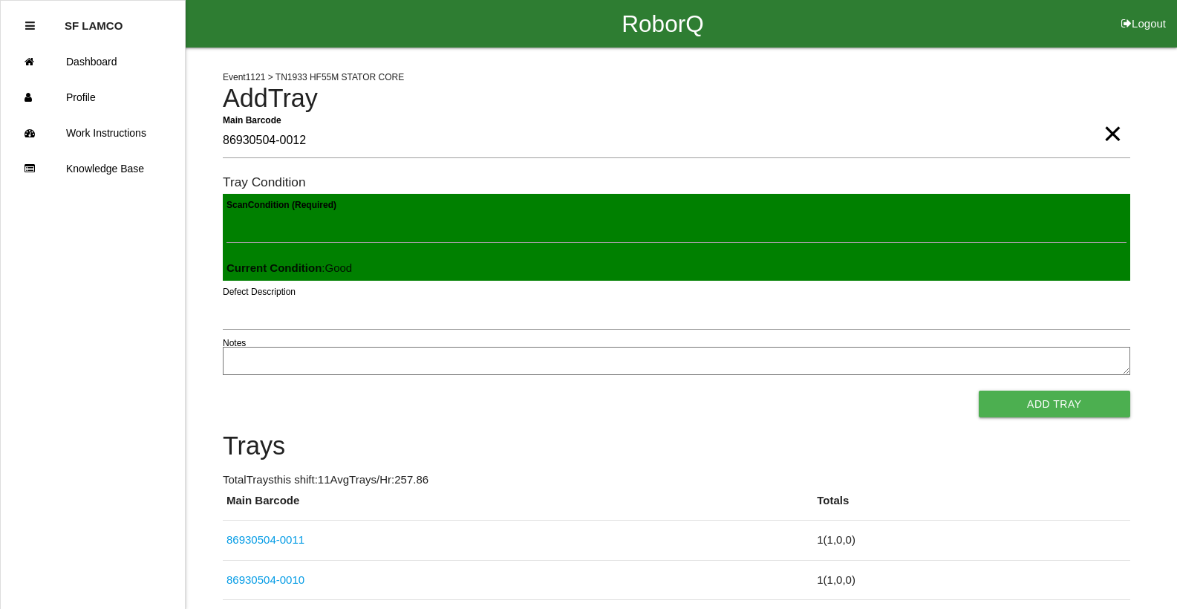
click at [978, 390] on button "Add Tray" at bounding box center [1053, 403] width 151 height 27
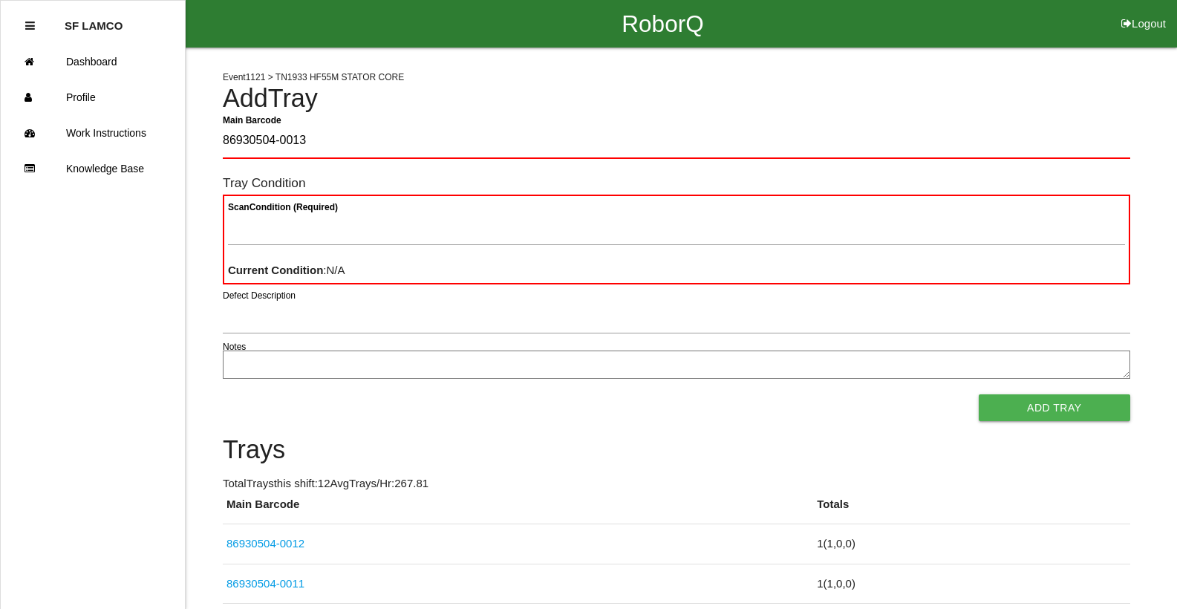
type Barcode "86930504-0013"
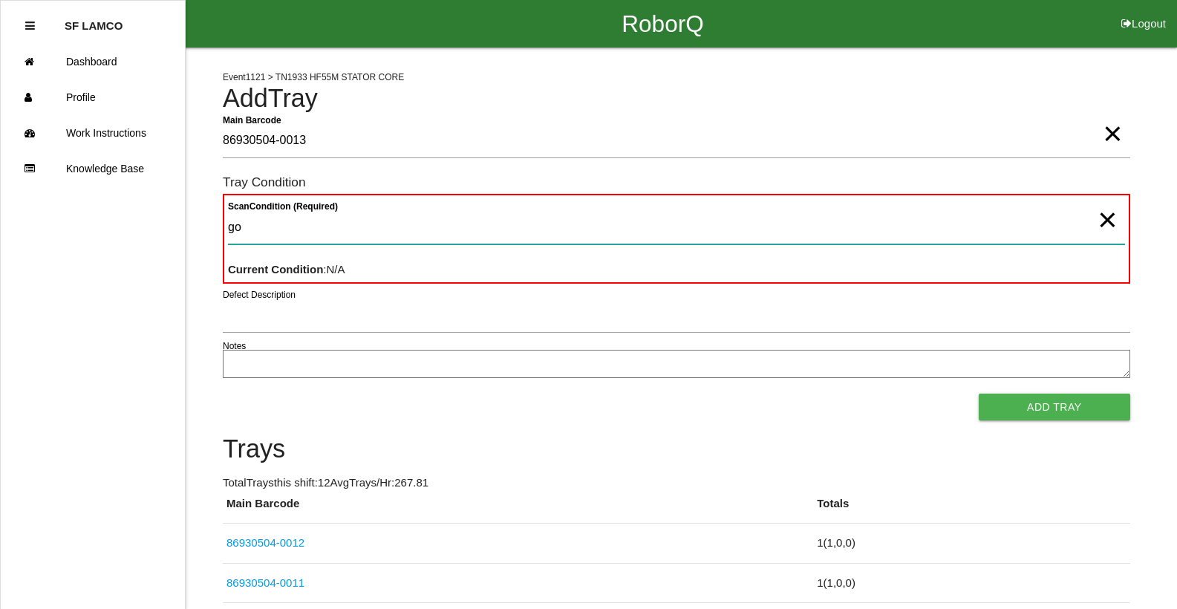
type Condition "goo"
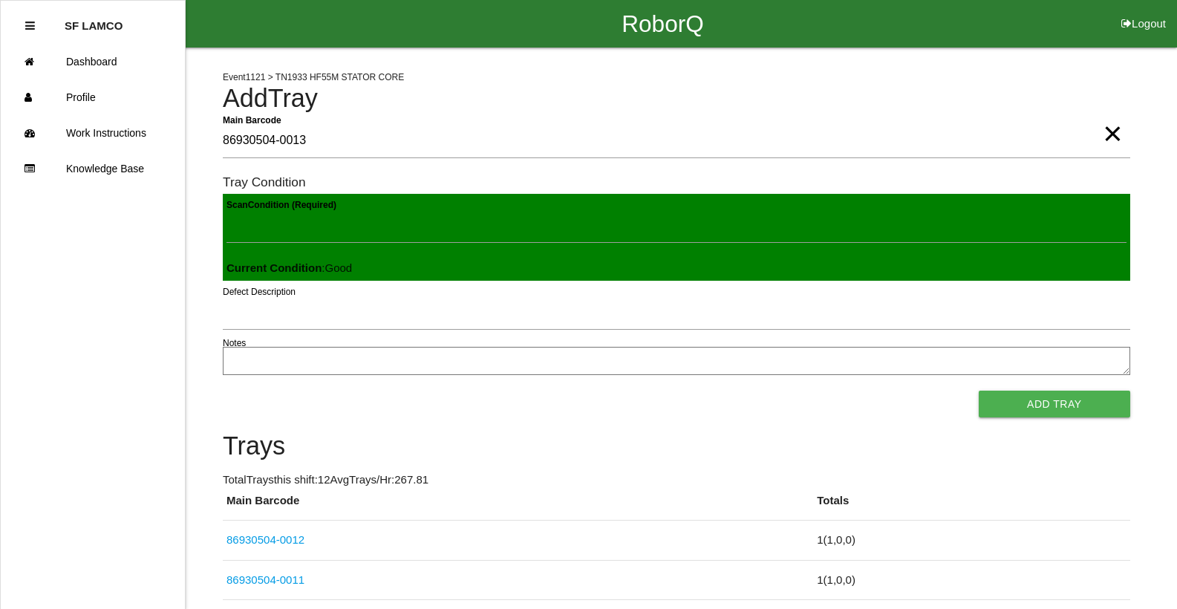
click at [978, 390] on button "Add Tray" at bounding box center [1053, 403] width 151 height 27
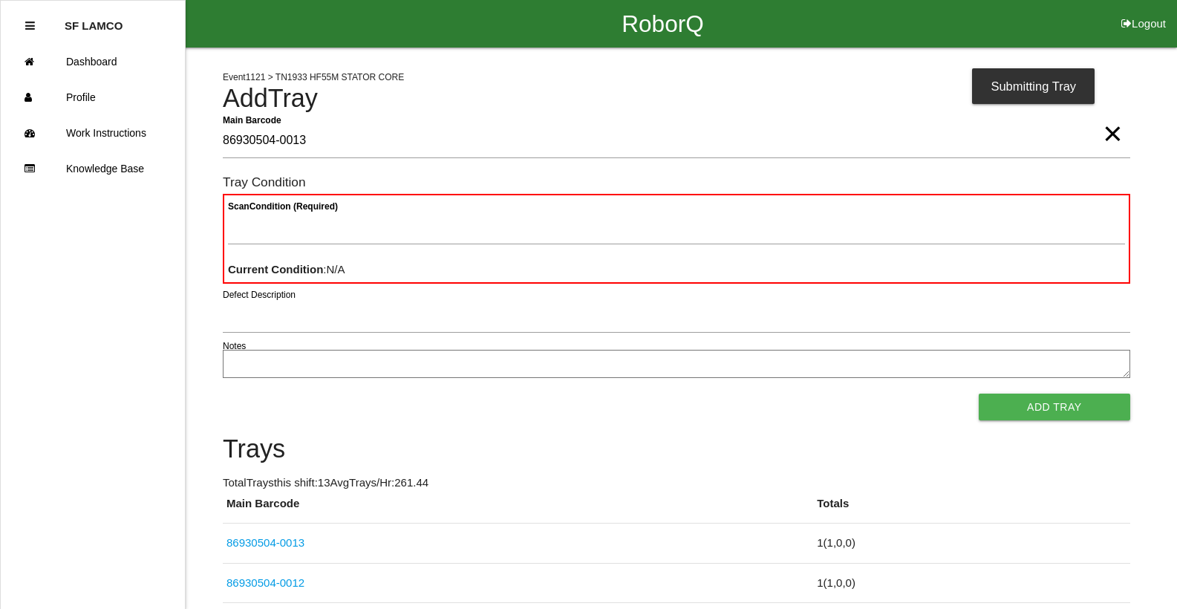
type Barcode "86930504-0013"
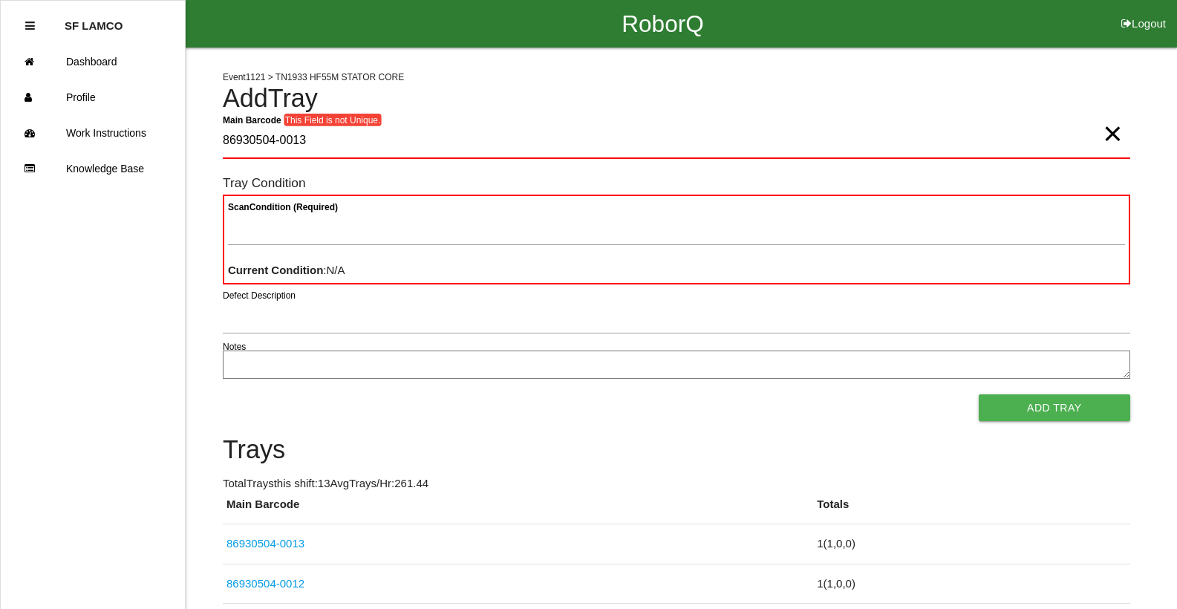
click at [1110, 134] on span "×" at bounding box center [1111, 119] width 19 height 30
click at [1056, 131] on Barcode "Main Barcode" at bounding box center [676, 141] width 907 height 35
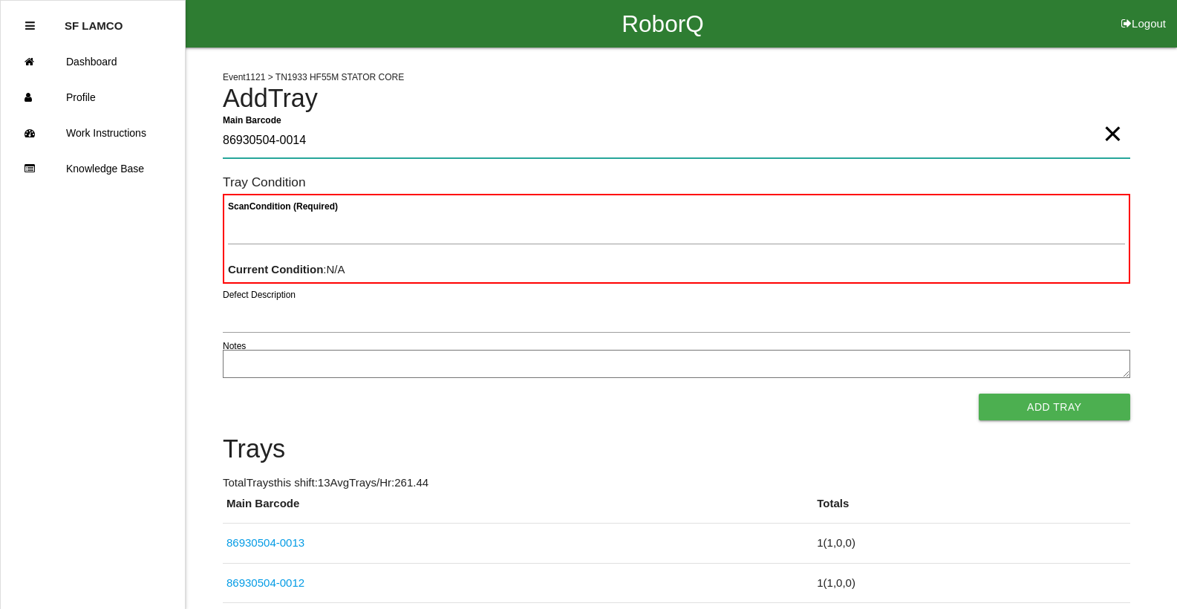
type Barcode "86930504-0014"
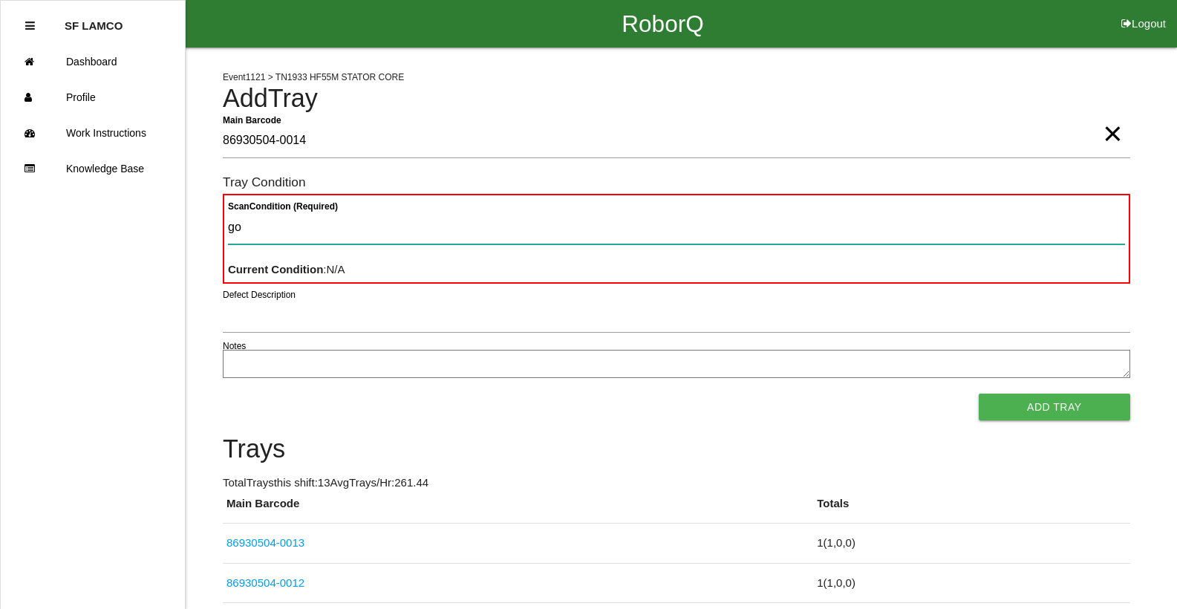
type Condition "goo"
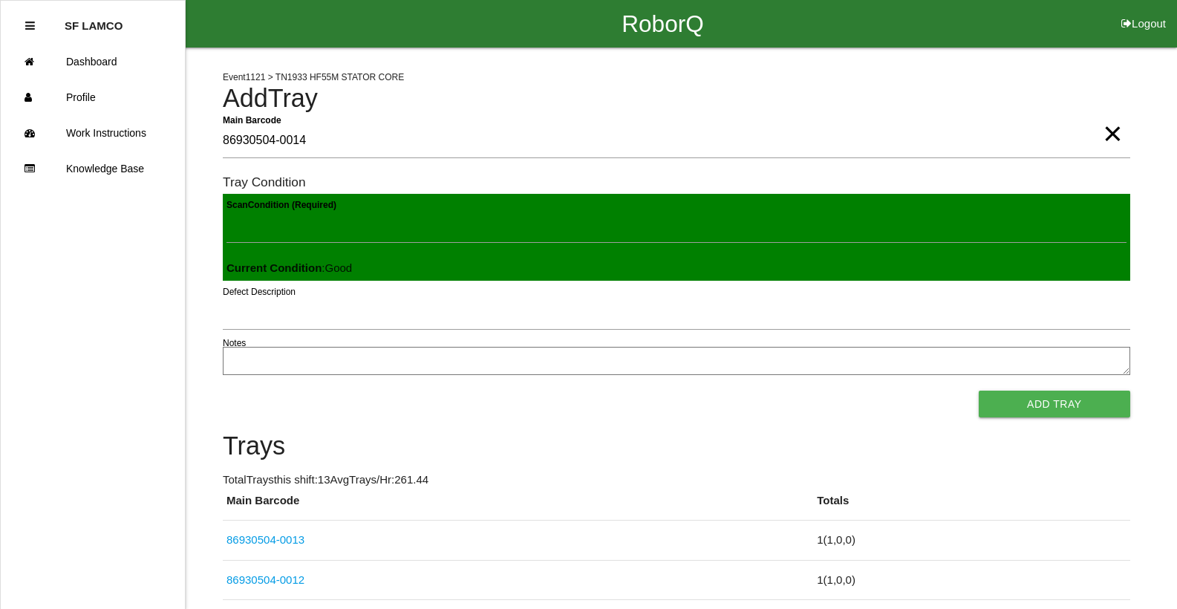
click at [978, 390] on button "Add Tray" at bounding box center [1053, 403] width 151 height 27
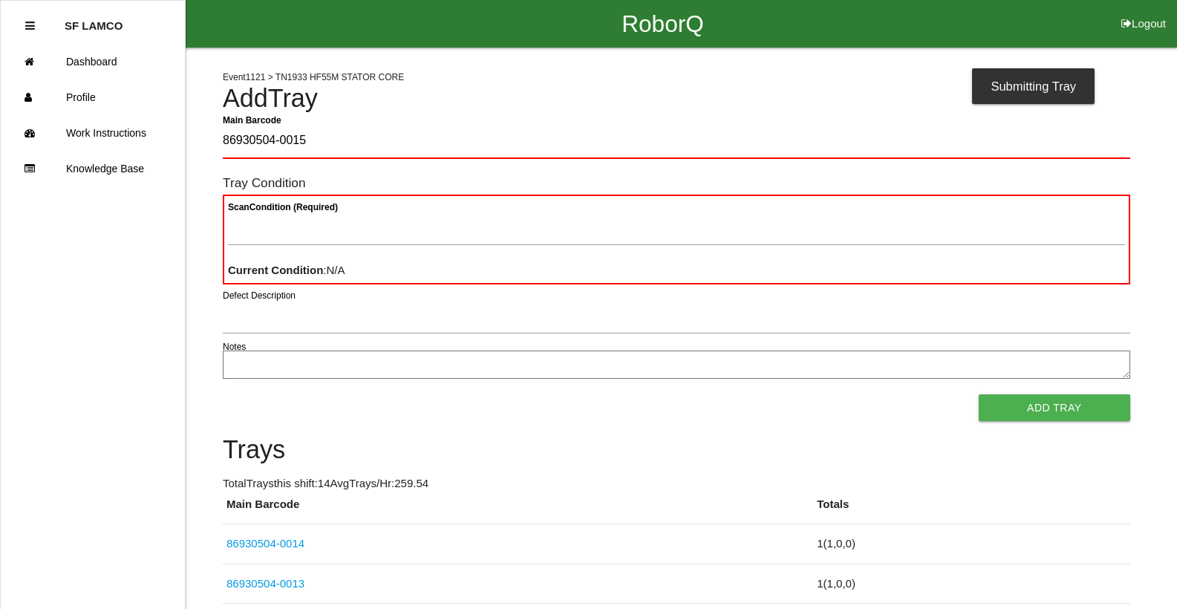
type Barcode "86930504-0015"
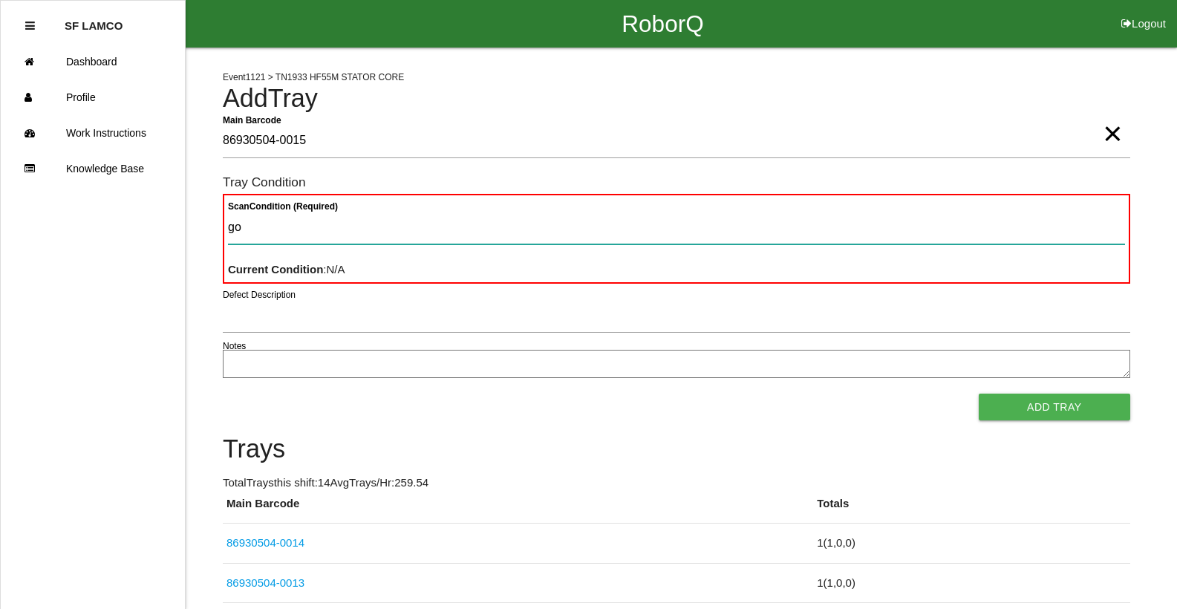
type Condition "goo"
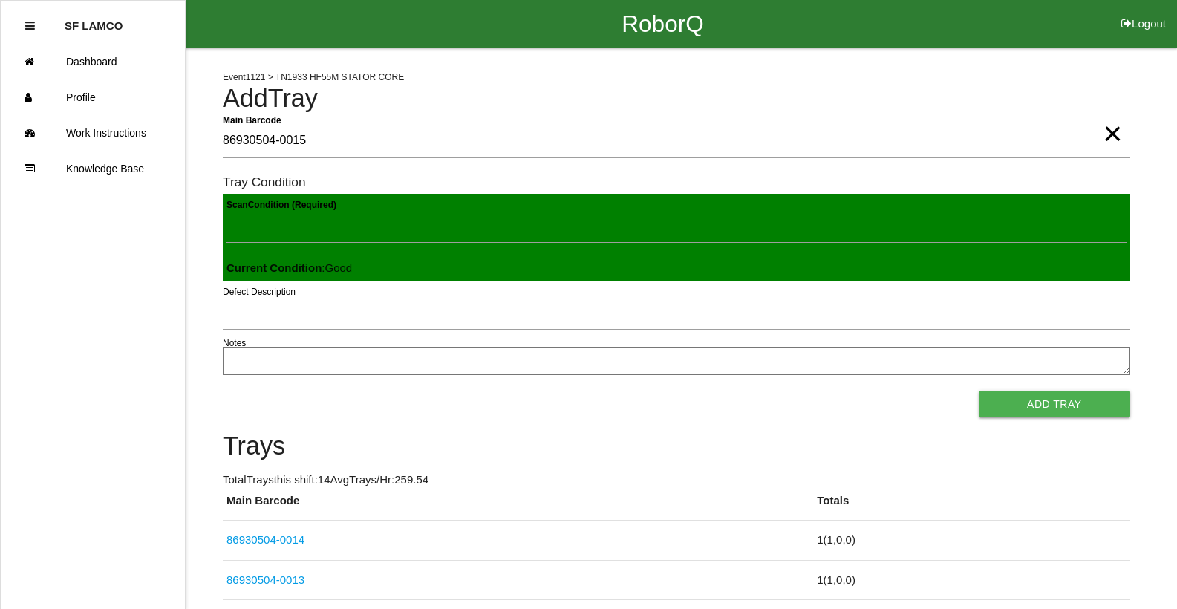
click at [978, 390] on button "Add Tray" at bounding box center [1053, 403] width 151 height 27
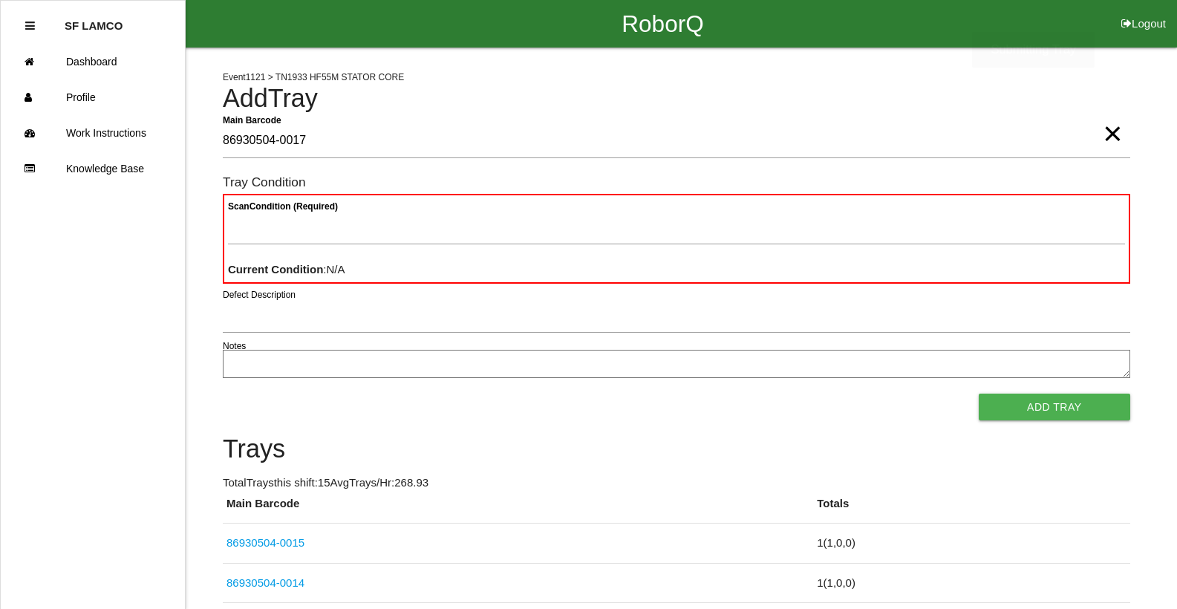
type Barcode "86930504-0017"
click at [1114, 131] on span "×" at bounding box center [1111, 119] width 19 height 30
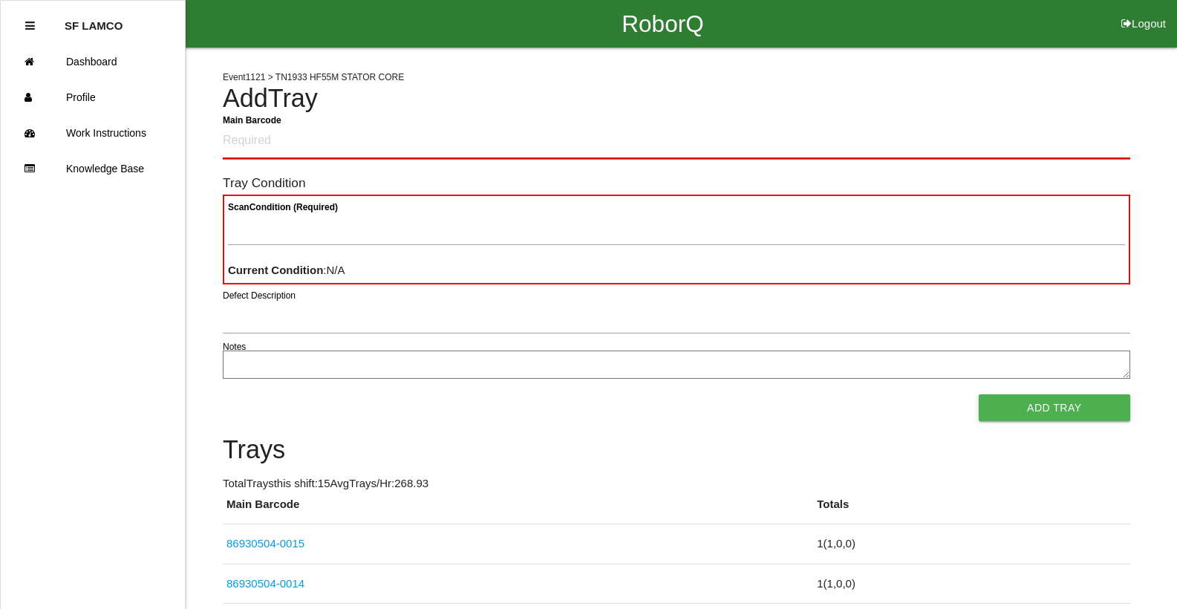
click at [1079, 131] on Barcode "Main Barcode" at bounding box center [676, 141] width 907 height 35
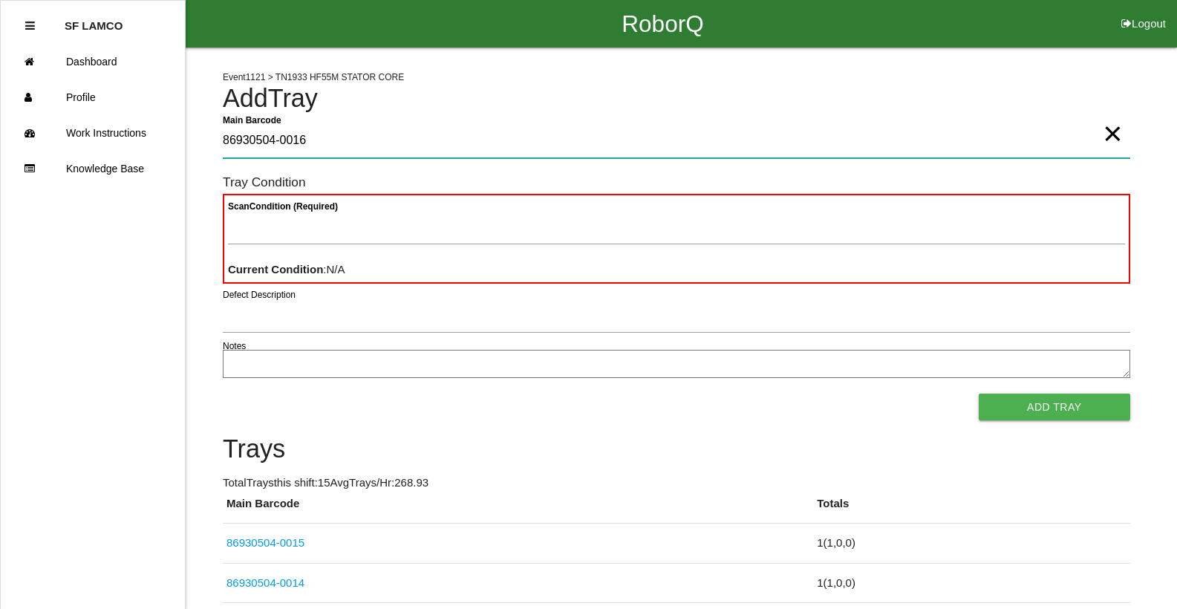
type Barcode "86930504-0016"
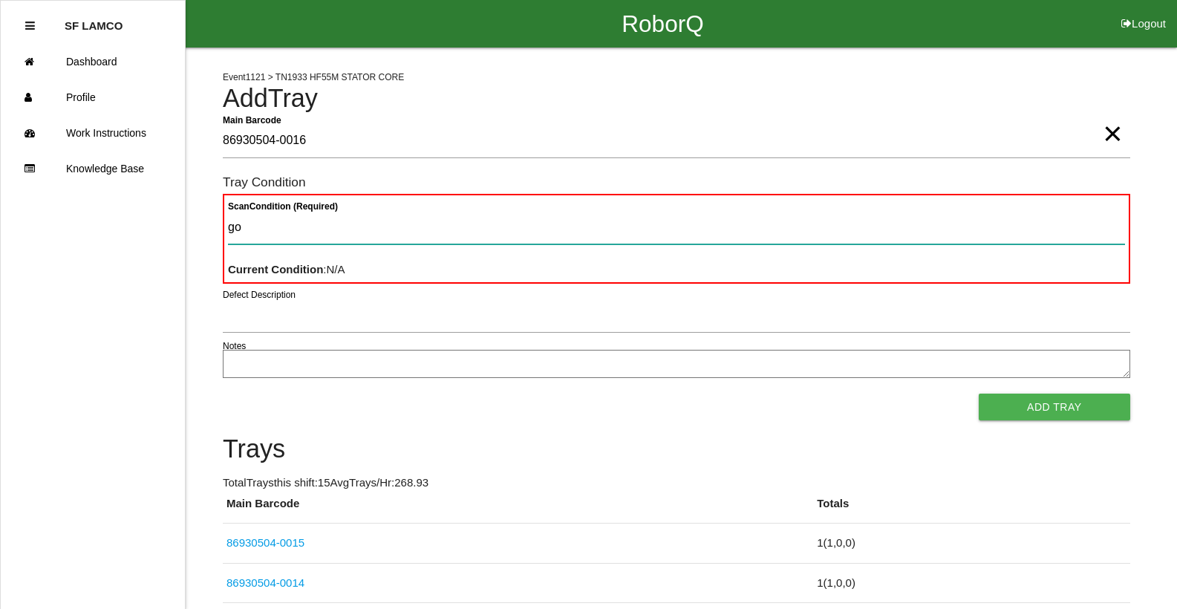
type Condition "goo"
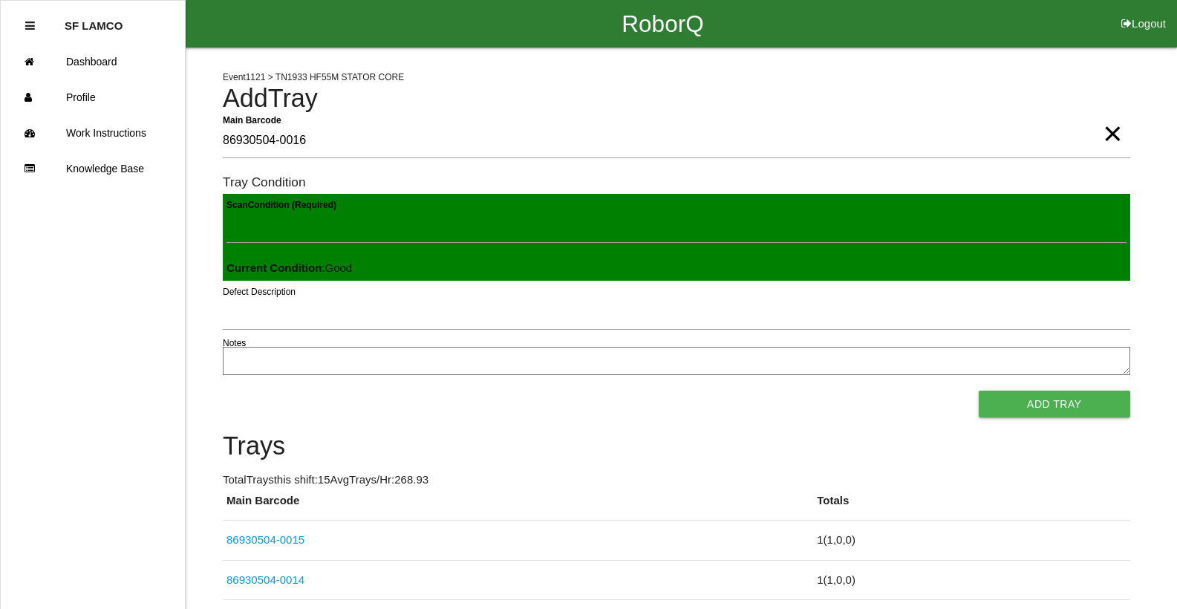
click at [978, 390] on button "Add Tray" at bounding box center [1053, 403] width 151 height 27
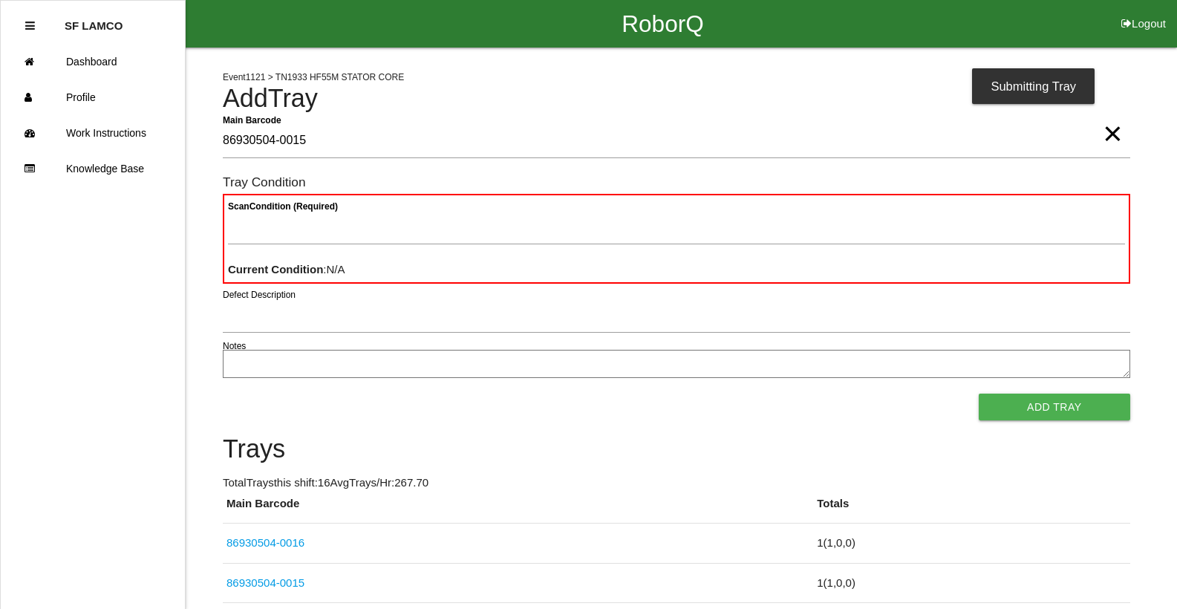
type Barcode "86930504-0015"
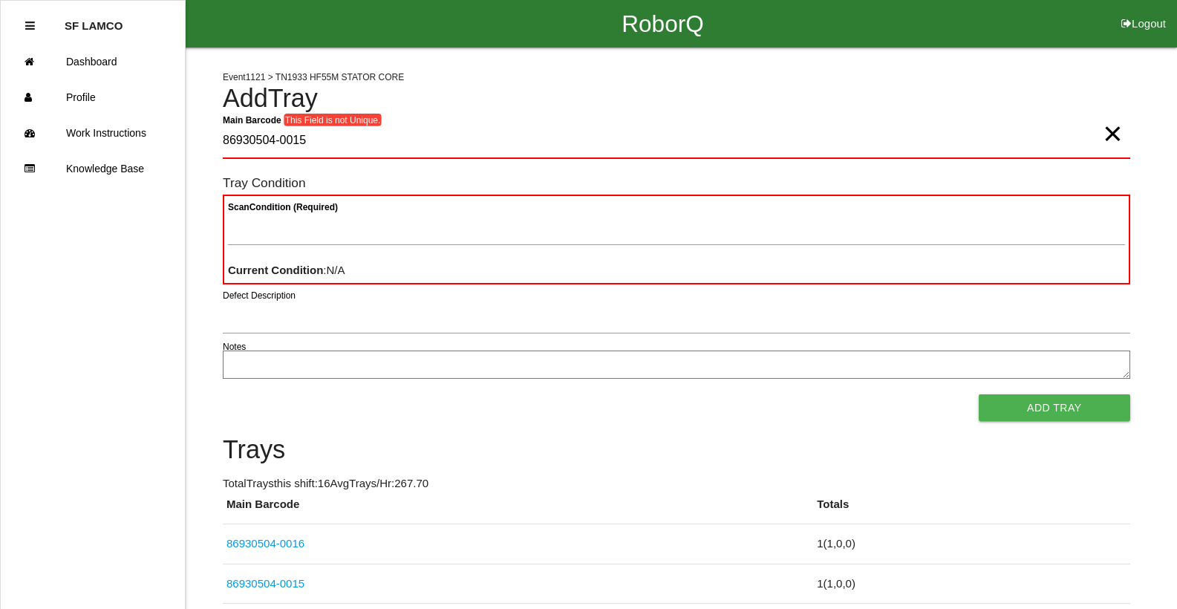
click at [1103, 134] on span "×" at bounding box center [1111, 119] width 19 height 30
click at [1067, 139] on Barcode "Main Barcode" at bounding box center [676, 141] width 907 height 35
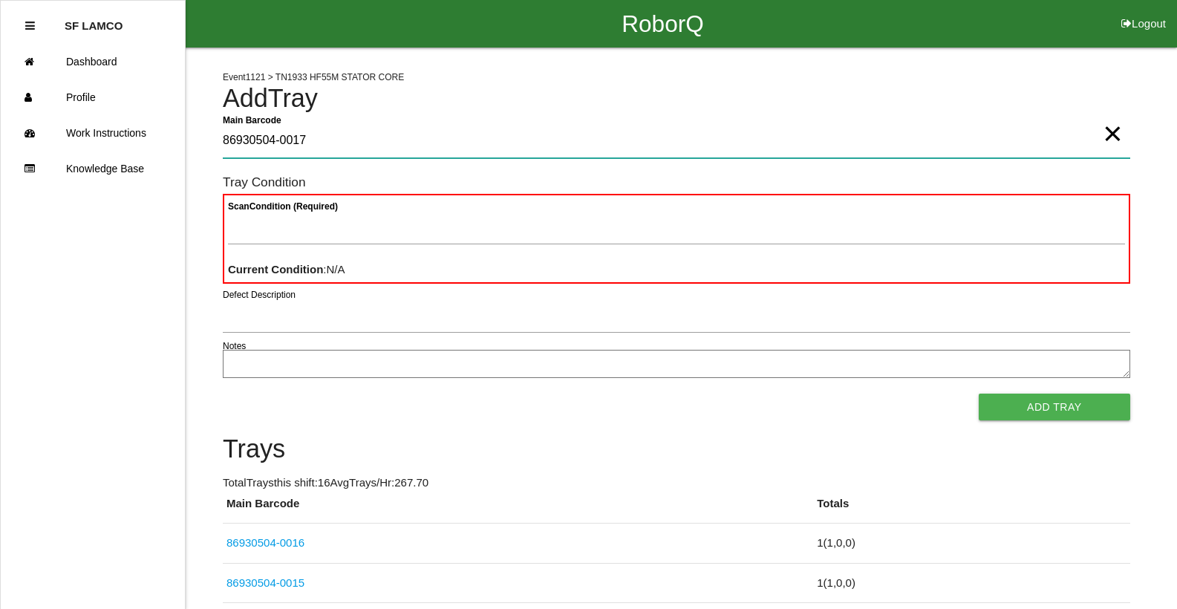
type Barcode "86930504-0017"
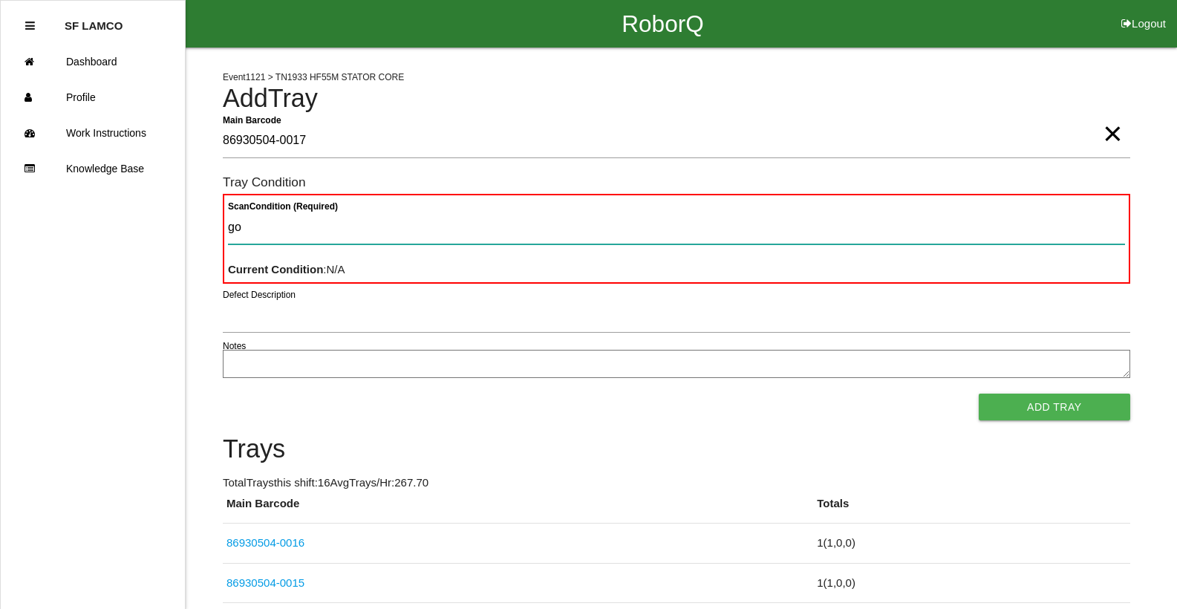
type Condition "goo"
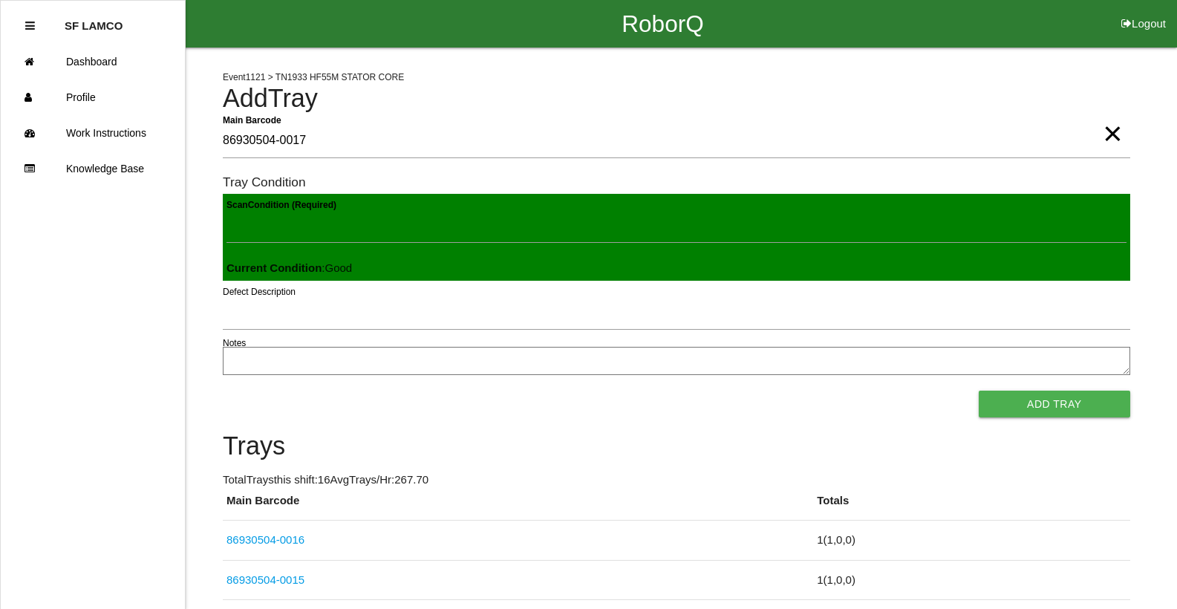
click at [978, 390] on button "Add Tray" at bounding box center [1053, 403] width 151 height 27
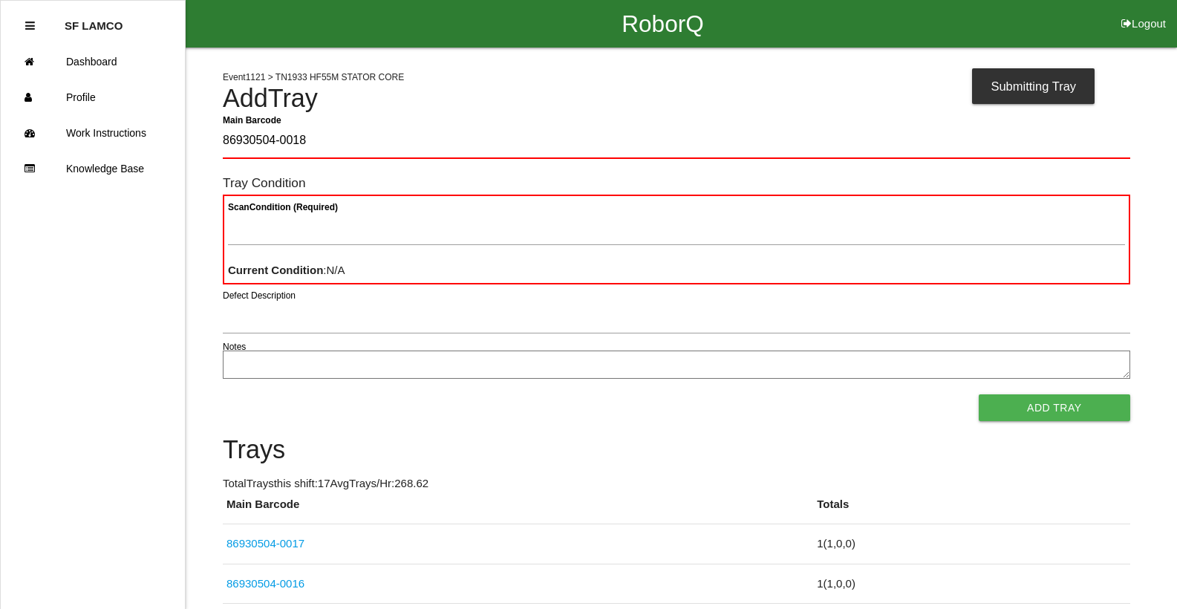
type Barcode "86930504-0018"
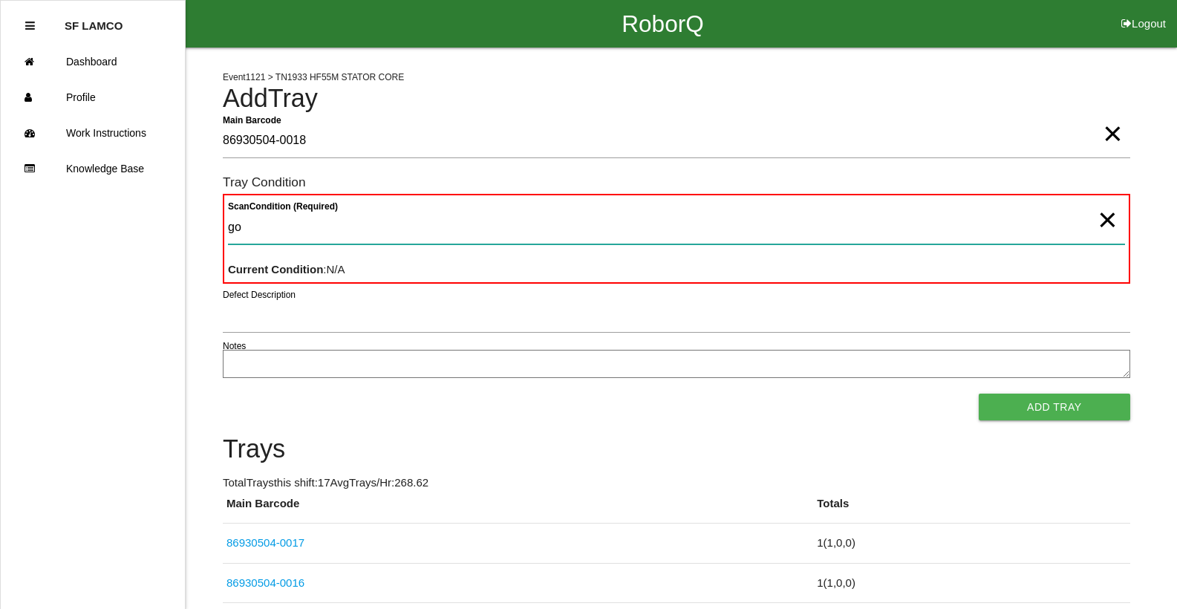
type Condition "goo"
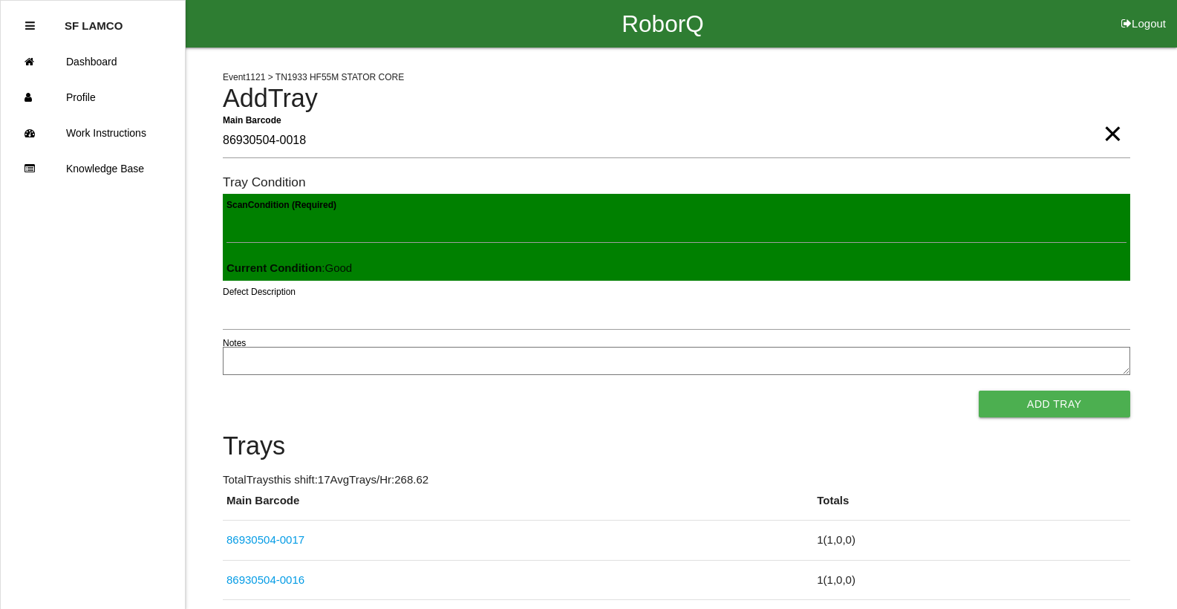
click at [978, 390] on button "Add Tray" at bounding box center [1053, 403] width 151 height 27
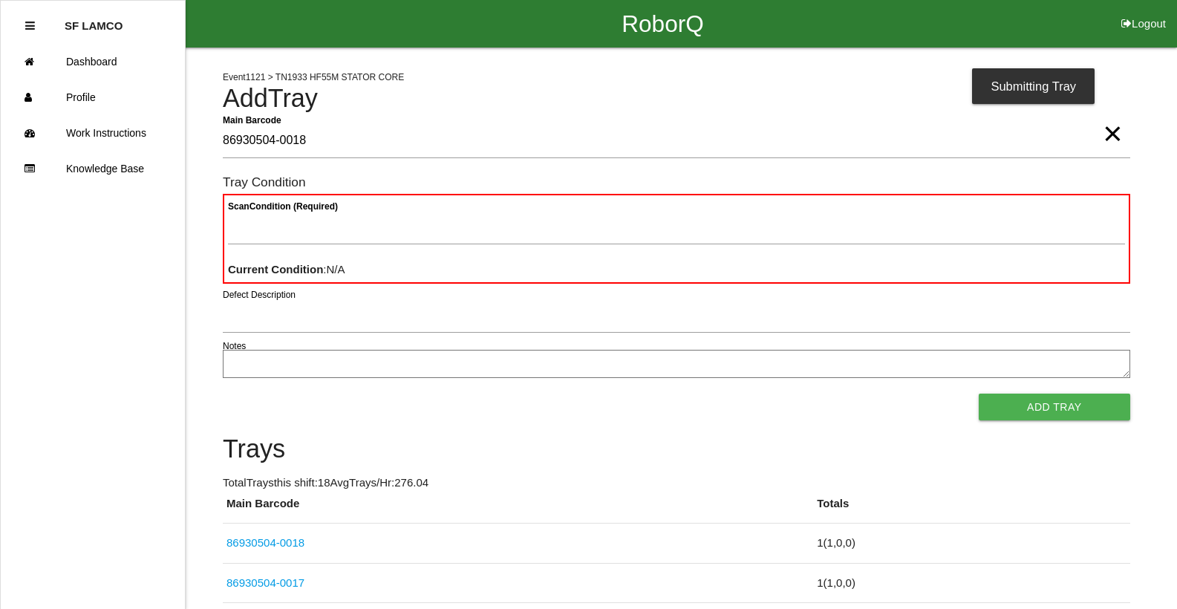
type Barcode "86930504-0018"
click at [1113, 133] on span "×" at bounding box center [1111, 119] width 19 height 30
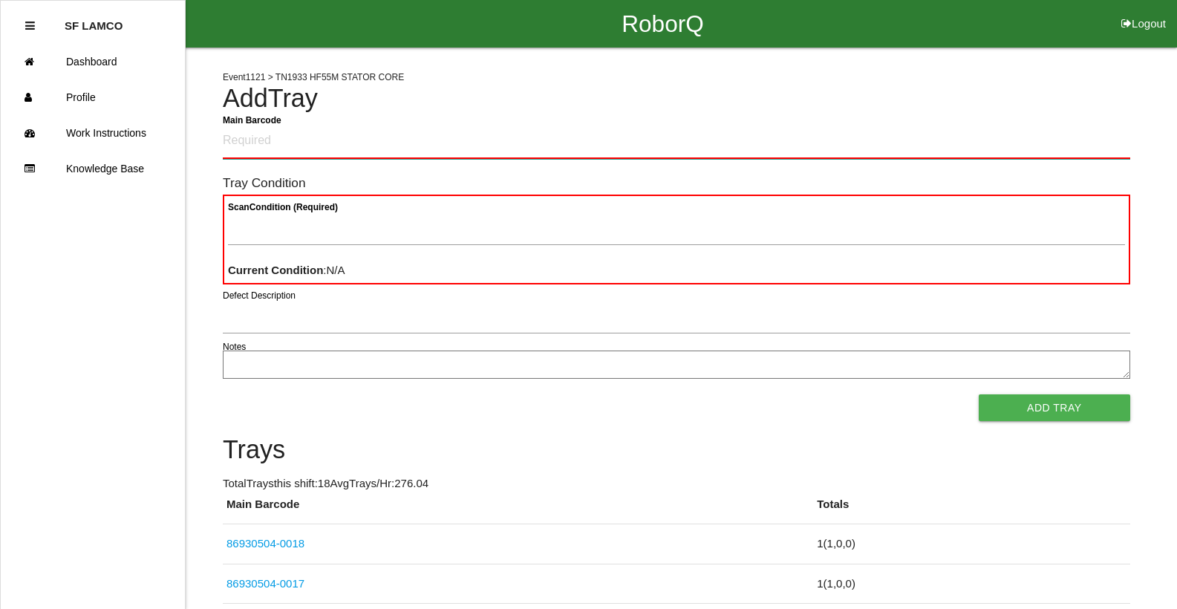
click at [1044, 126] on Barcode "Main Barcode" at bounding box center [676, 141] width 907 height 35
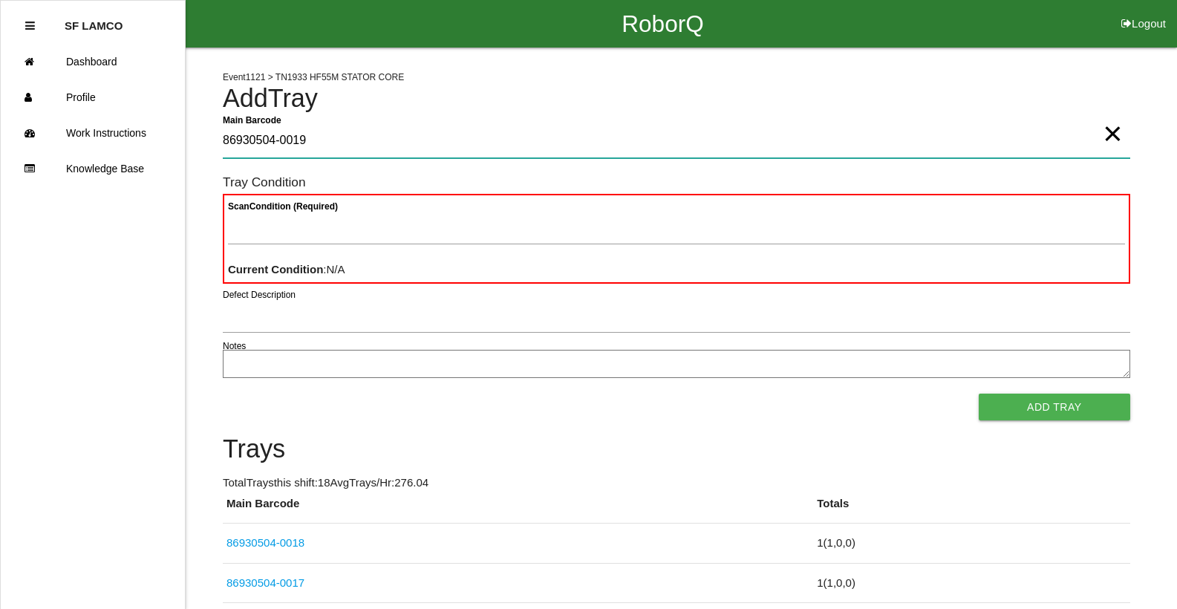
type Barcode "86930504-0019"
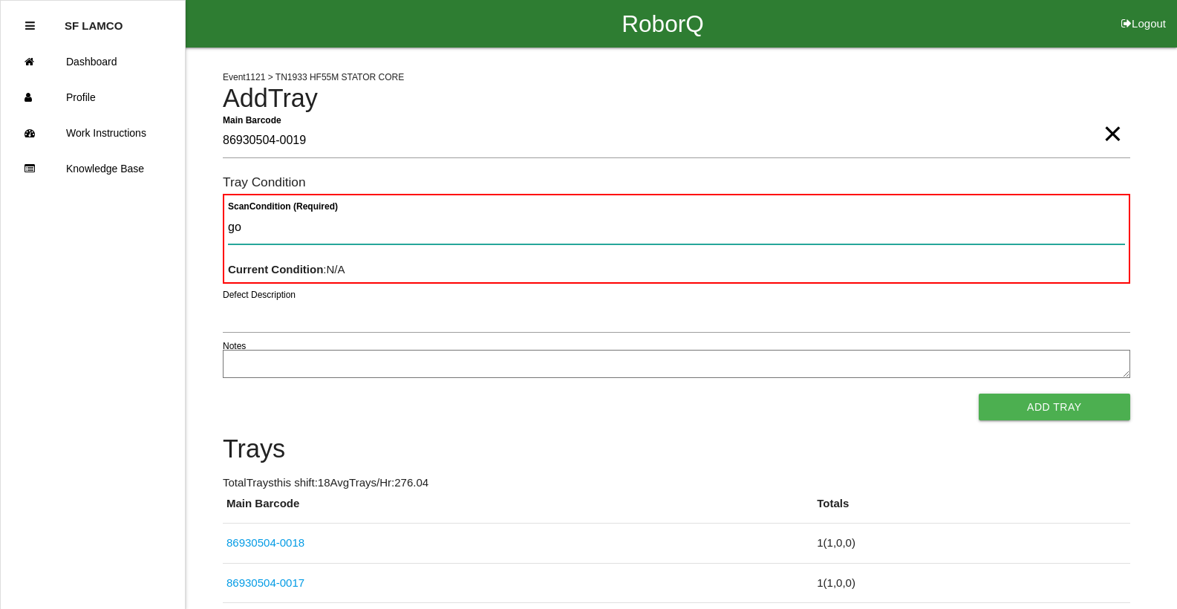
type Condition "goo"
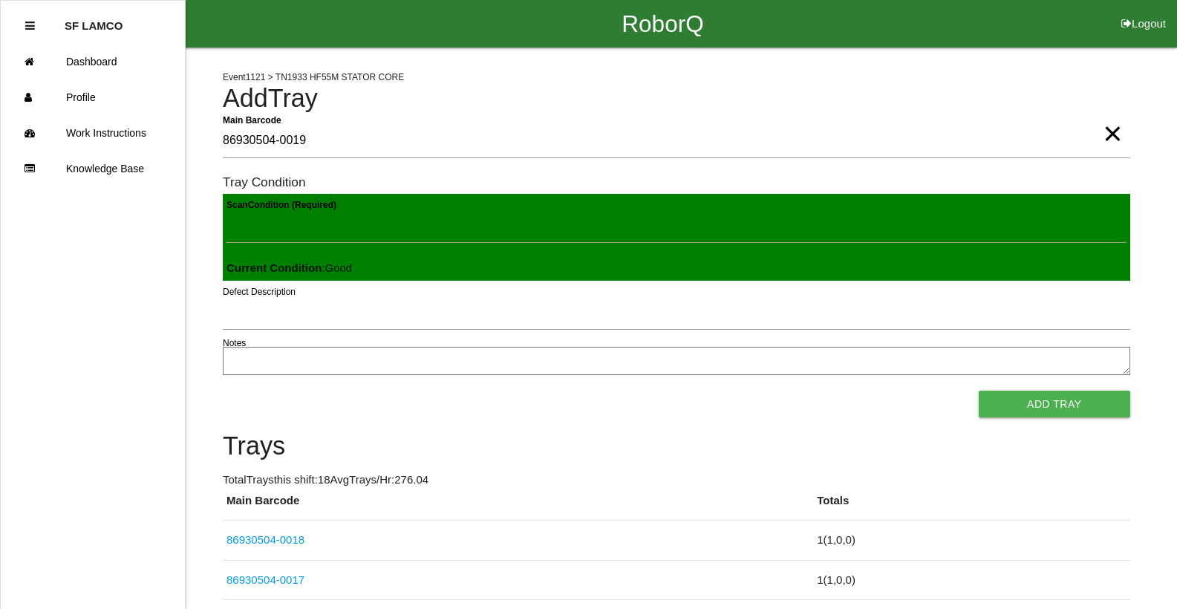
click at [978, 390] on button "Add Tray" at bounding box center [1053, 403] width 151 height 27
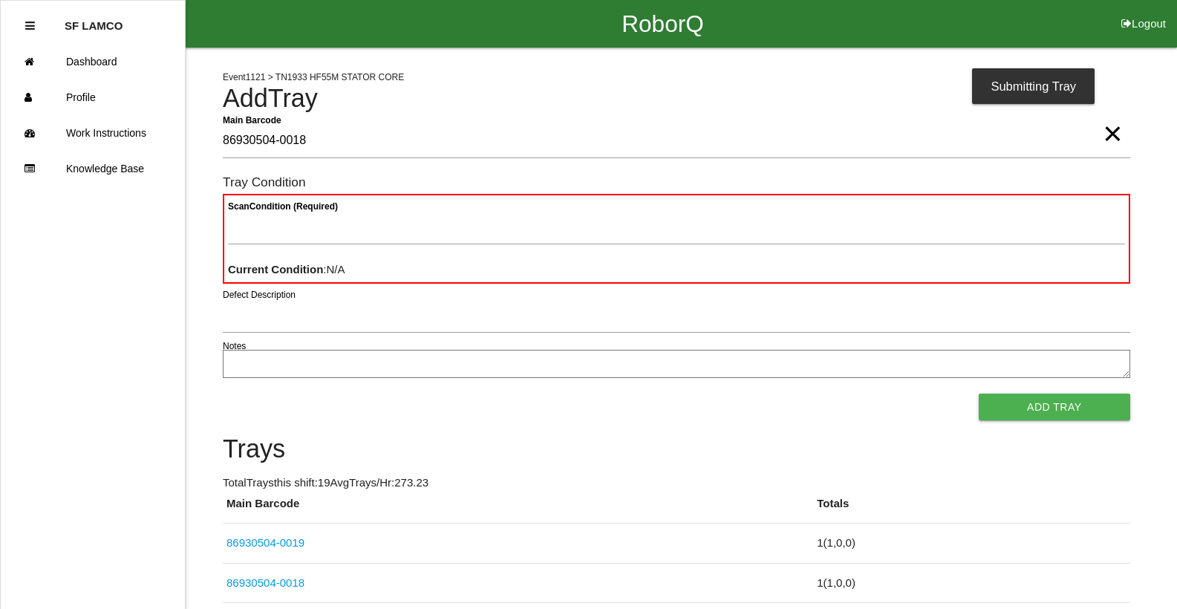
type Barcode "86930504-0018"
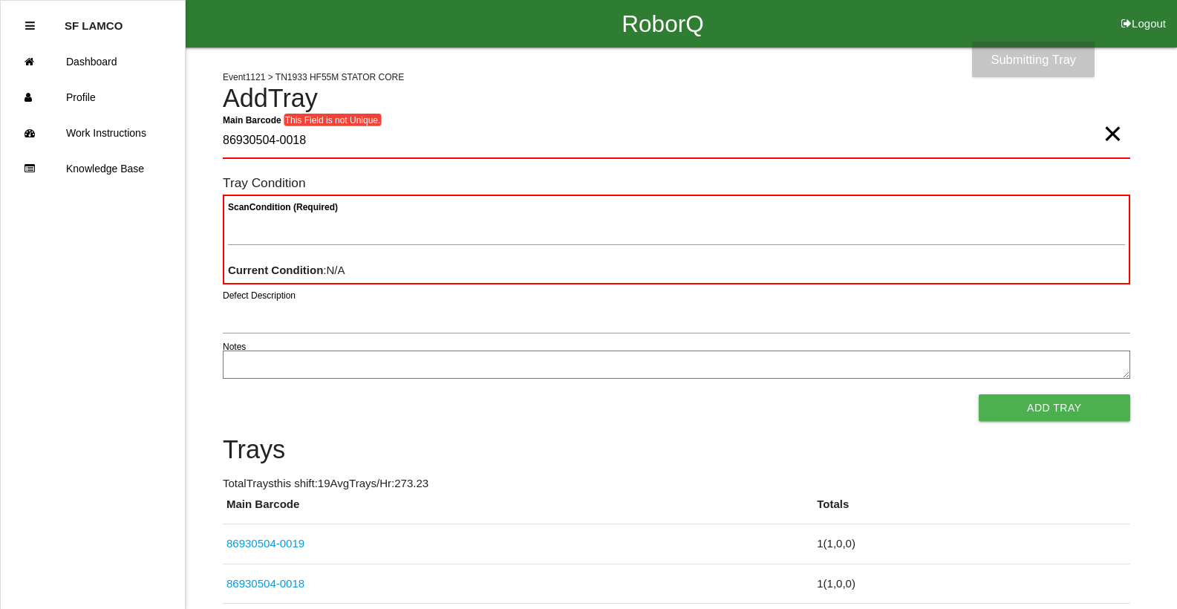
click at [1119, 134] on span "×" at bounding box center [1111, 119] width 19 height 30
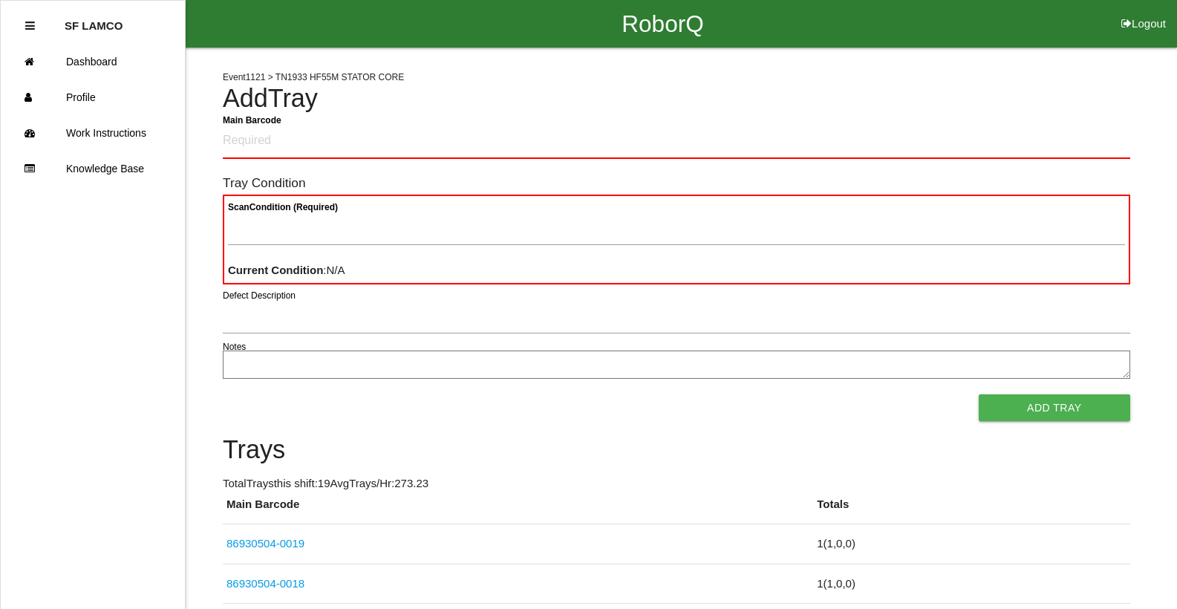
click at [952, 102] on h4 "Add Tray" at bounding box center [676, 99] width 907 height 28
click at [909, 125] on Barcode "Main Barcode" at bounding box center [676, 141] width 907 height 35
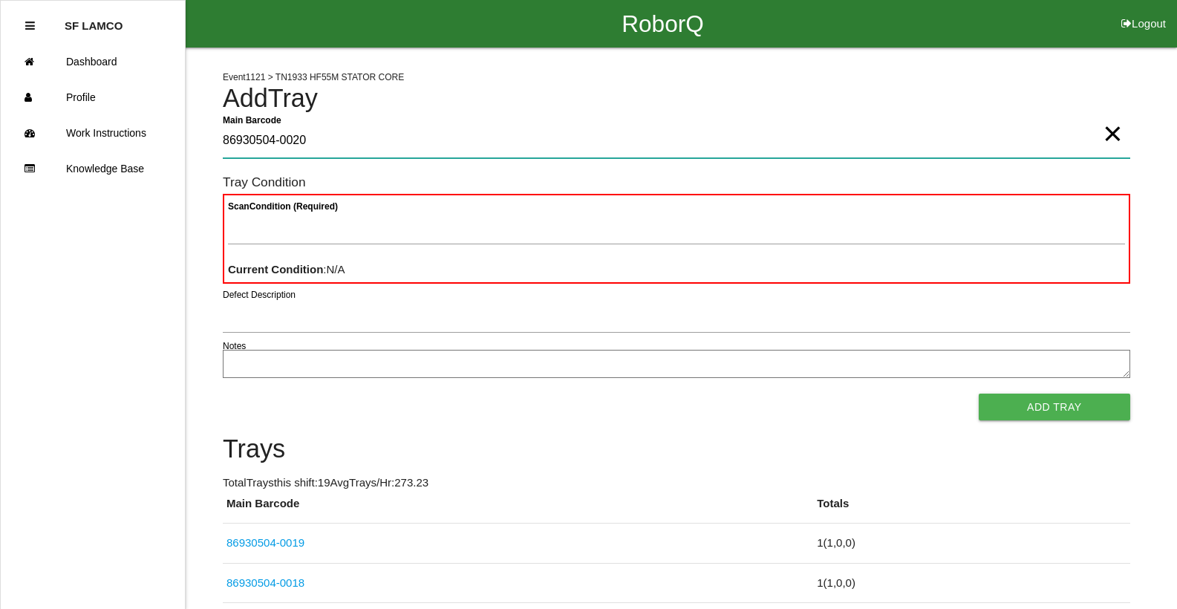
type Barcode "86930504-0020"
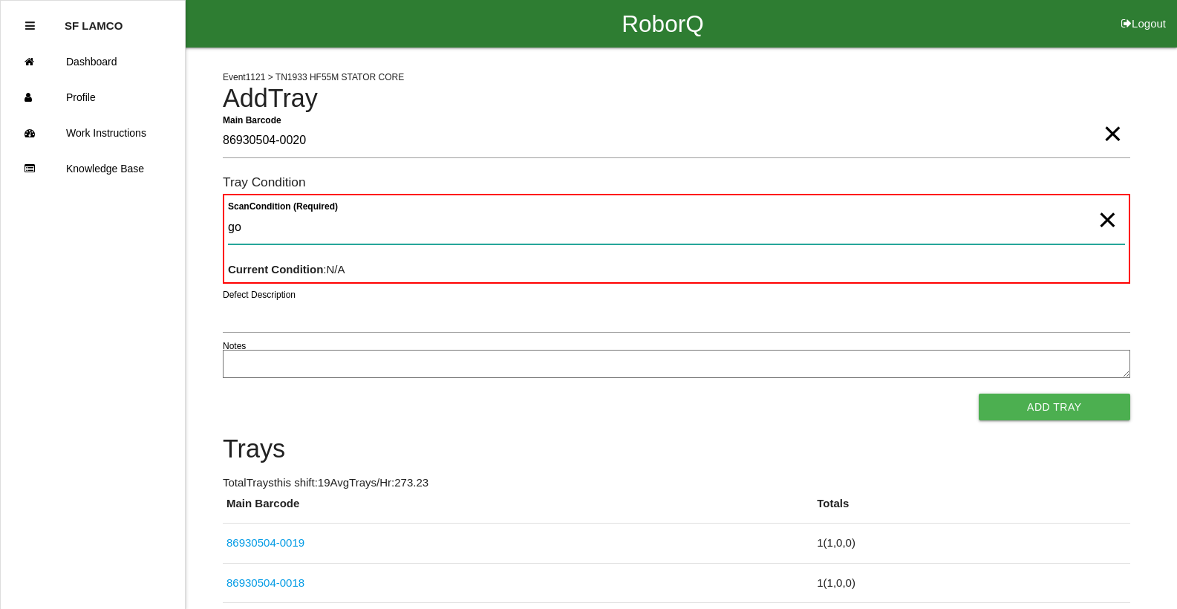
type Condition "goo"
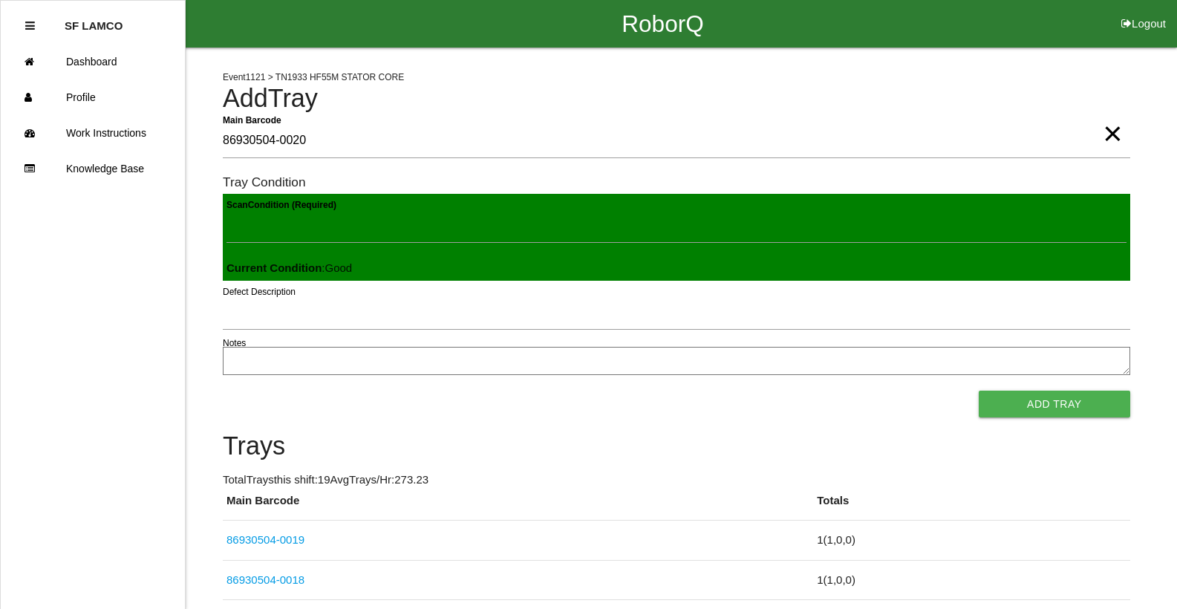
click button "Add Tray" at bounding box center [1053, 403] width 151 height 27
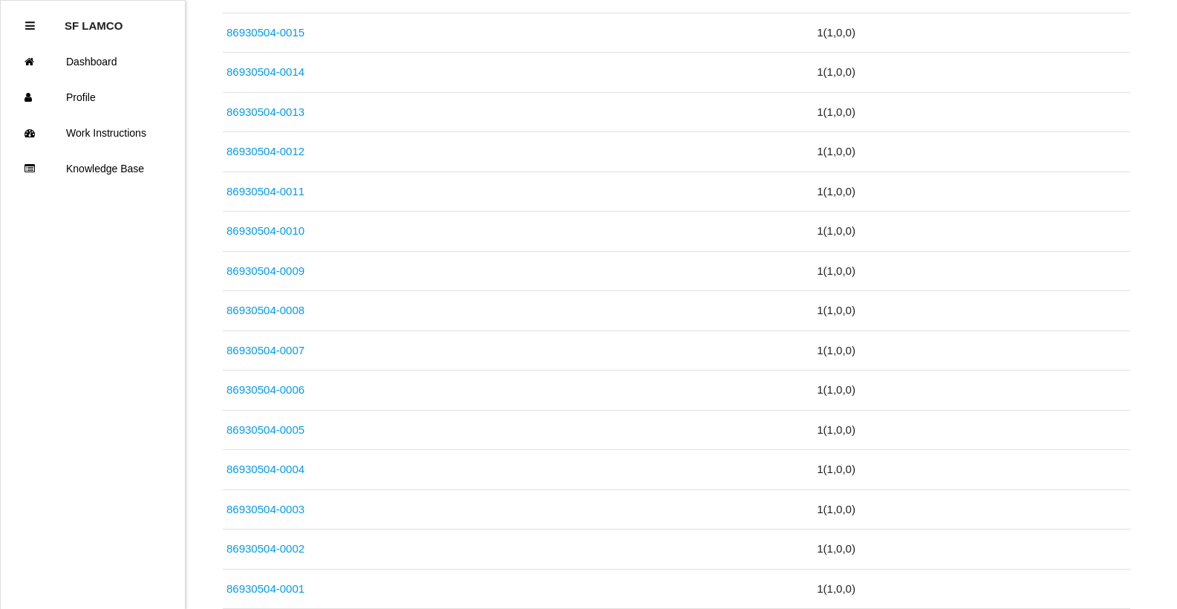
scroll to position [783, 0]
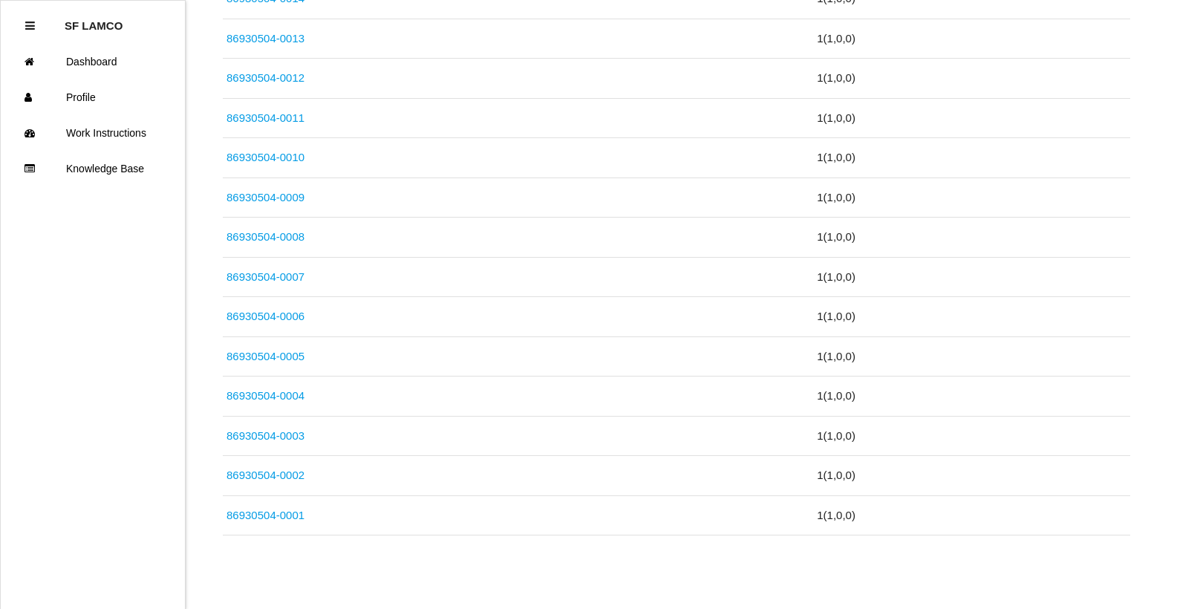
click at [274, 513] on link "86930504-0001" at bounding box center [265, 514] width 78 height 13
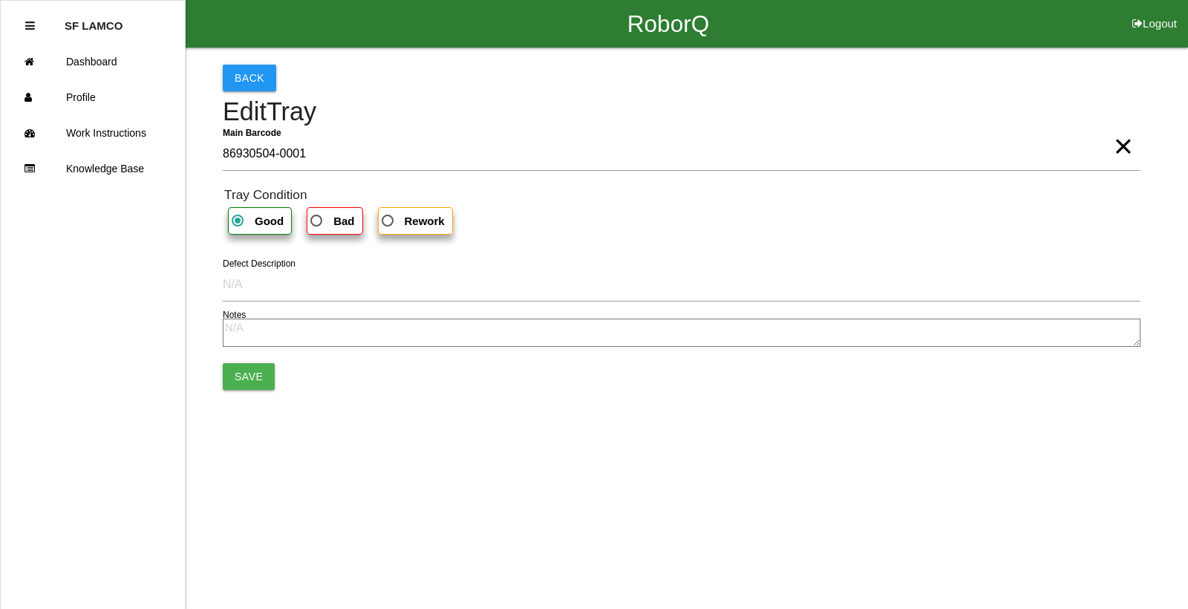
click at [324, 226] on span "Bad" at bounding box center [330, 221] width 47 height 19
click at [317, 221] on input "Bad" at bounding box center [312, 217] width 10 height 10
radio input "true"
click at [253, 375] on button "Save" at bounding box center [249, 376] width 52 height 27
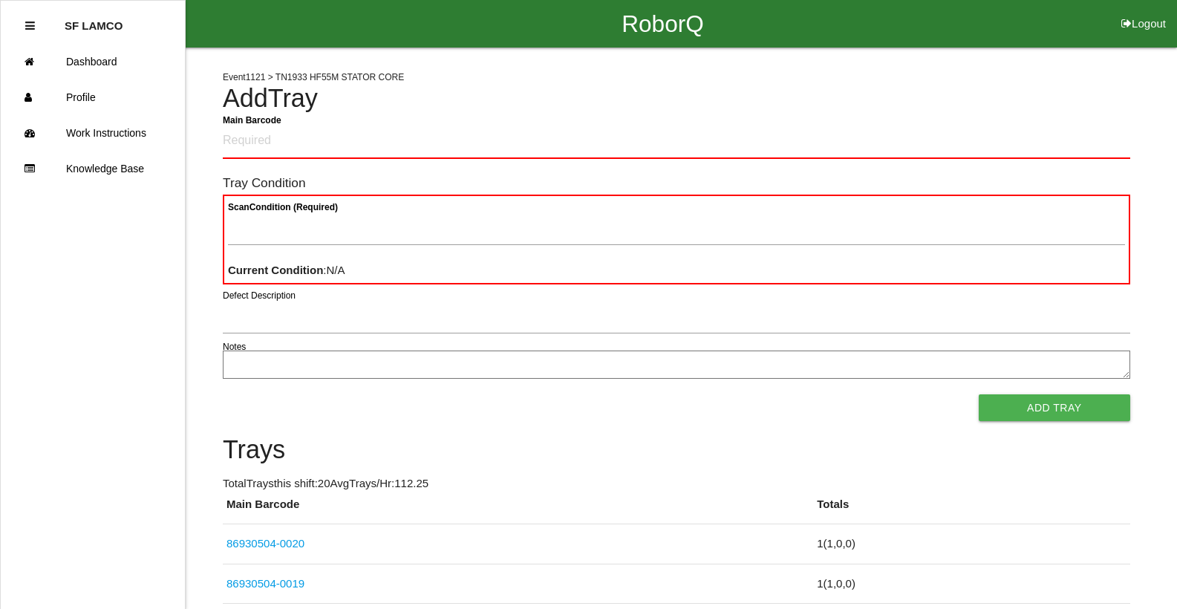
click at [1036, 487] on p "Total Trays this shift: 20 Avg Trays /Hr: 112.25" at bounding box center [676, 483] width 907 height 17
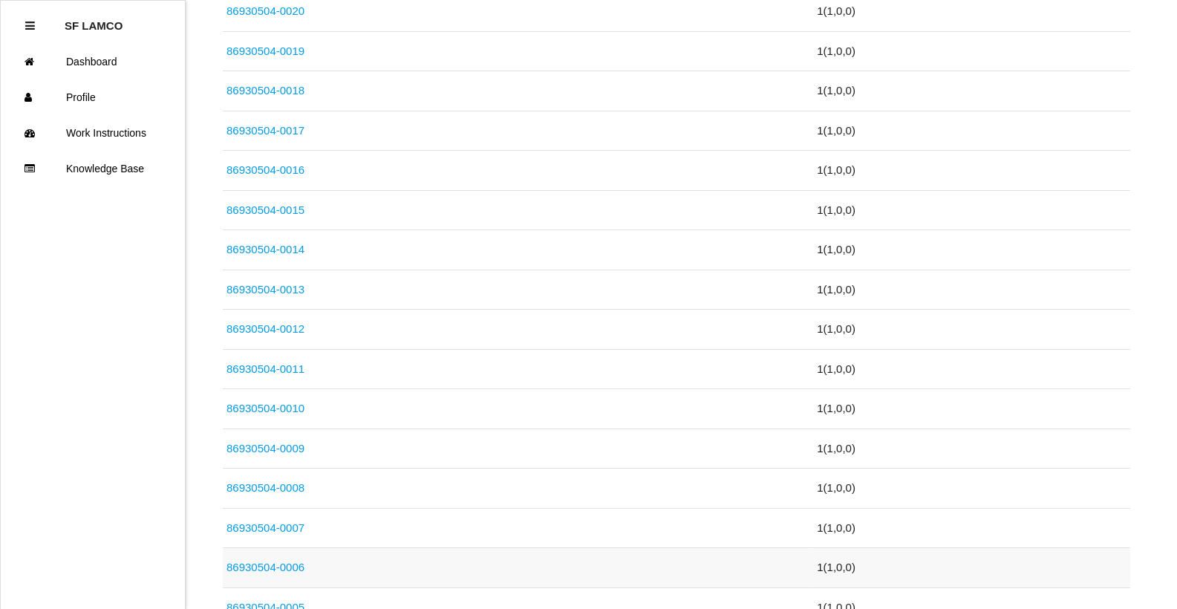
click at [294, 563] on link "86930504-0006" at bounding box center [265, 566] width 78 height 13
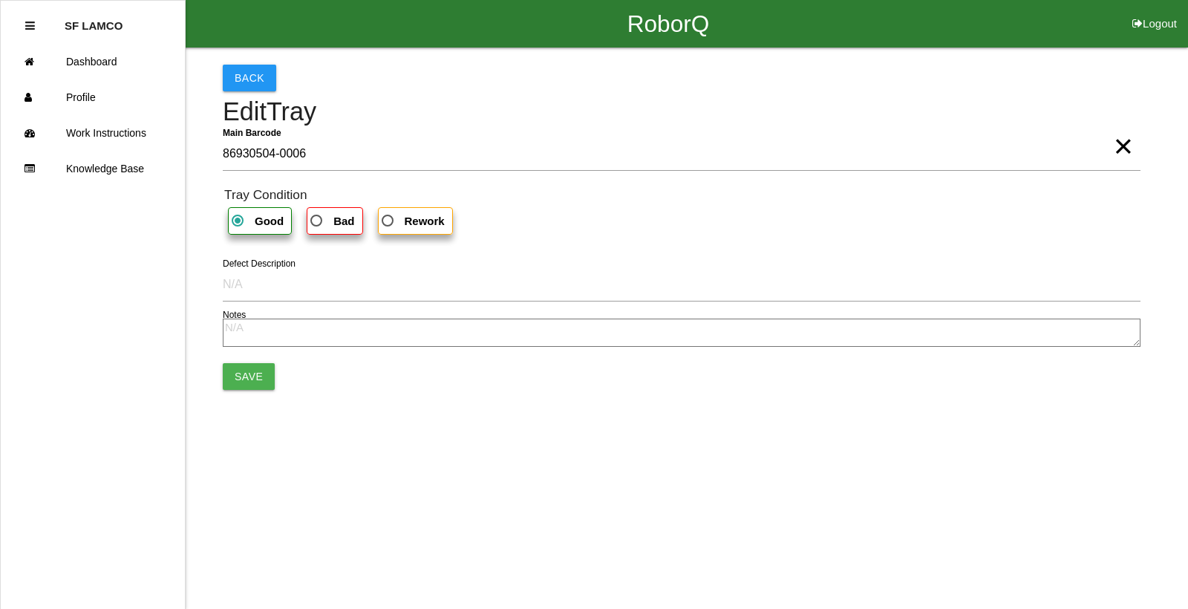
click at [331, 226] on span "Bad" at bounding box center [330, 221] width 47 height 19
click at [317, 221] on input "Bad" at bounding box center [312, 217] width 10 height 10
radio input "true"
click at [253, 368] on button "Save" at bounding box center [249, 376] width 52 height 27
